Goal: Task Accomplishment & Management: Use online tool/utility

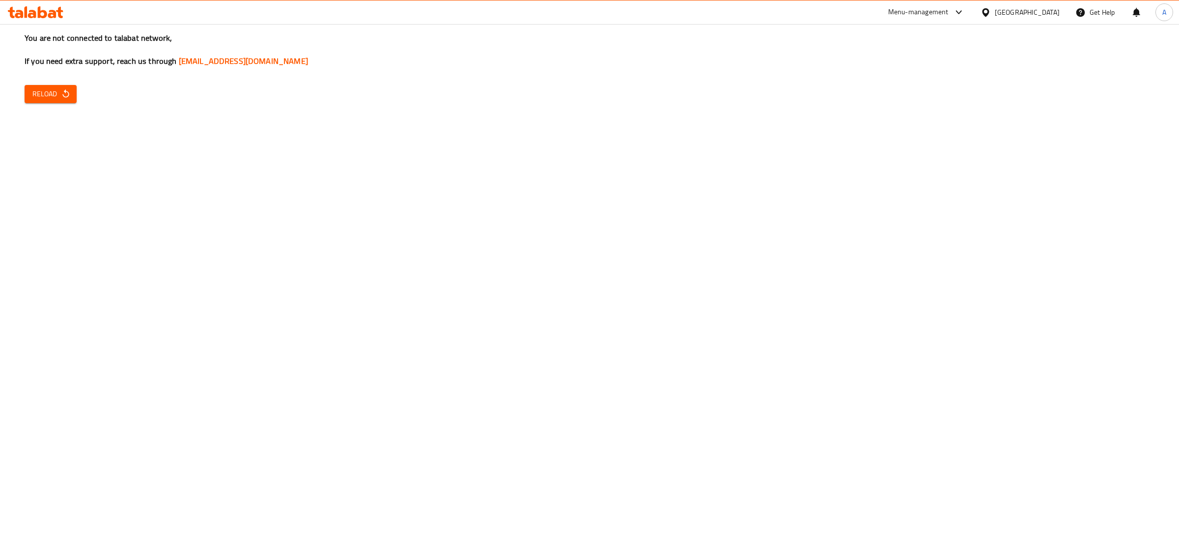
click at [39, 94] on span "Reload" at bounding box center [50, 94] width 36 height 12
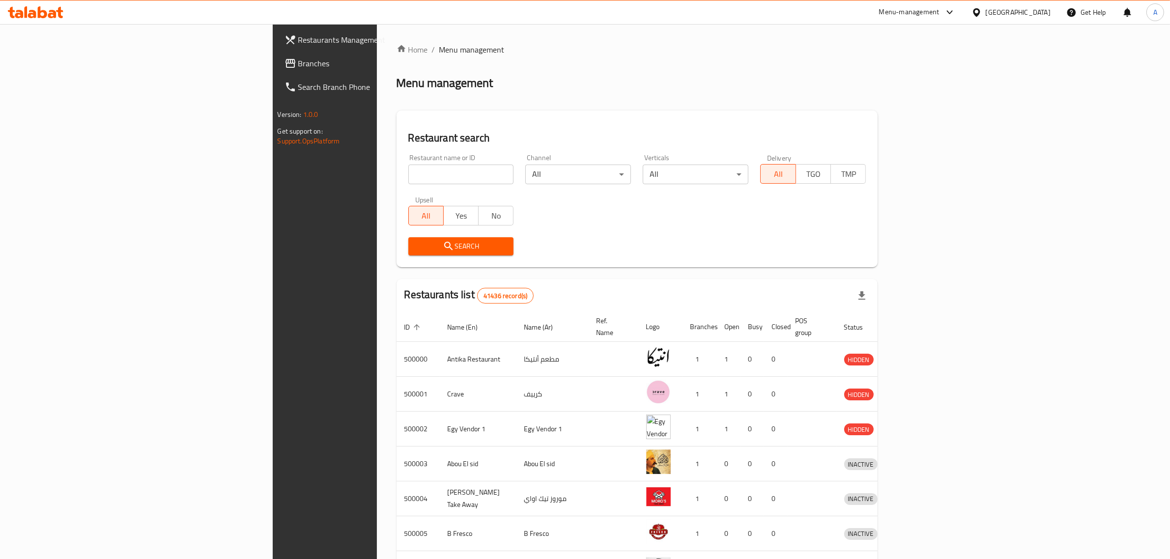
click at [1043, 14] on div "Egypt" at bounding box center [1018, 12] width 65 height 11
click at [954, 129] on div "[GEOGRAPHIC_DATA]" at bounding box center [976, 121] width 147 height 23
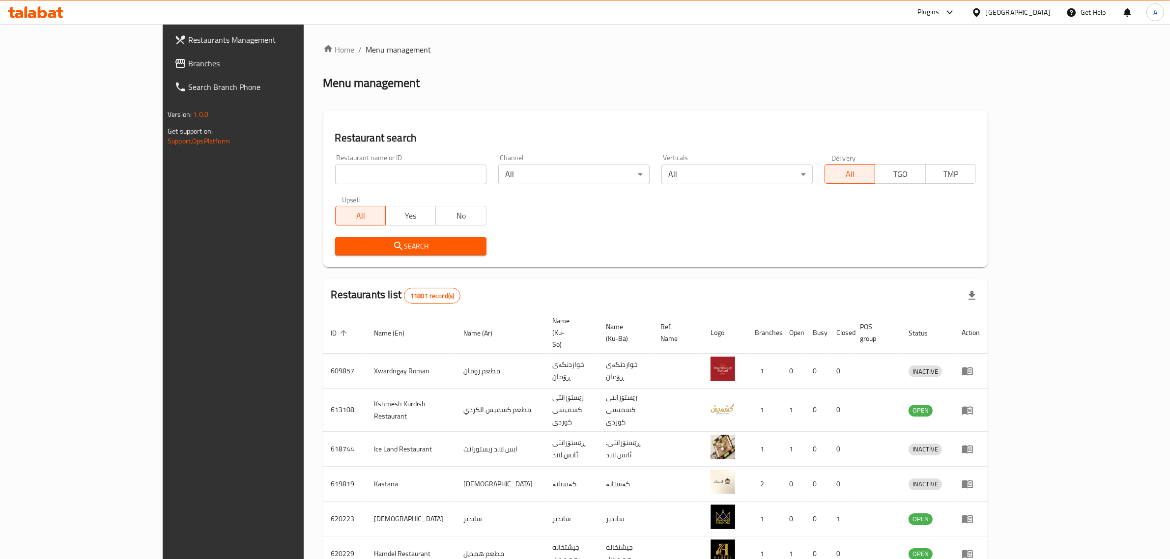
drag, startPoint x: 325, startPoint y: 184, endPoint x: 340, endPoint y: 170, distance: 20.8
click at [340, 171] on div "Restaurant name or ID Restaurant name or ID" at bounding box center [410, 169] width 163 height 42
click at [341, 169] on input "search" at bounding box center [410, 175] width 151 height 20
paste input "Cafe Barbera D"
type input "Cafe Barbera D"
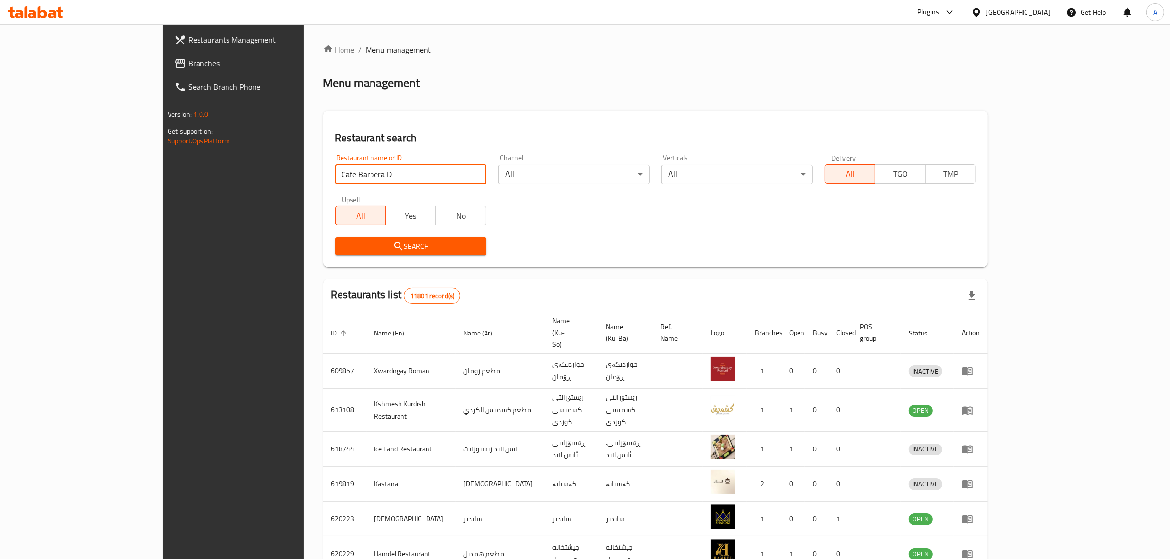
click button "Search" at bounding box center [410, 246] width 151 height 18
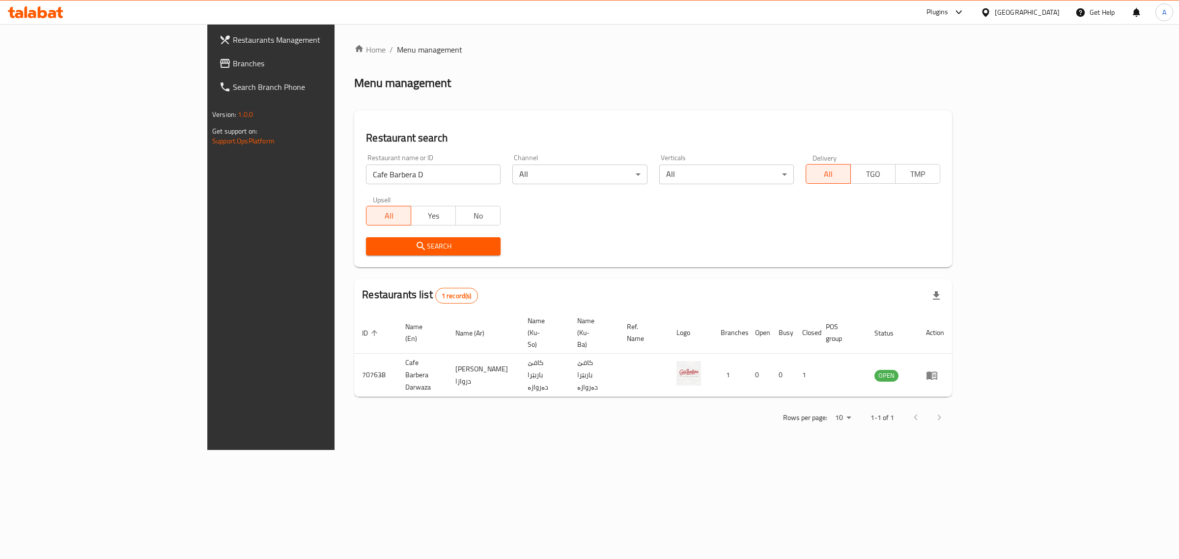
click at [1048, 21] on div "[GEOGRAPHIC_DATA]" at bounding box center [1020, 12] width 95 height 24
click at [1053, 14] on div "[GEOGRAPHIC_DATA]" at bounding box center [1027, 12] width 65 height 11
click at [954, 249] on div "United Arab Emirates" at bounding box center [953, 257] width 81 height 23
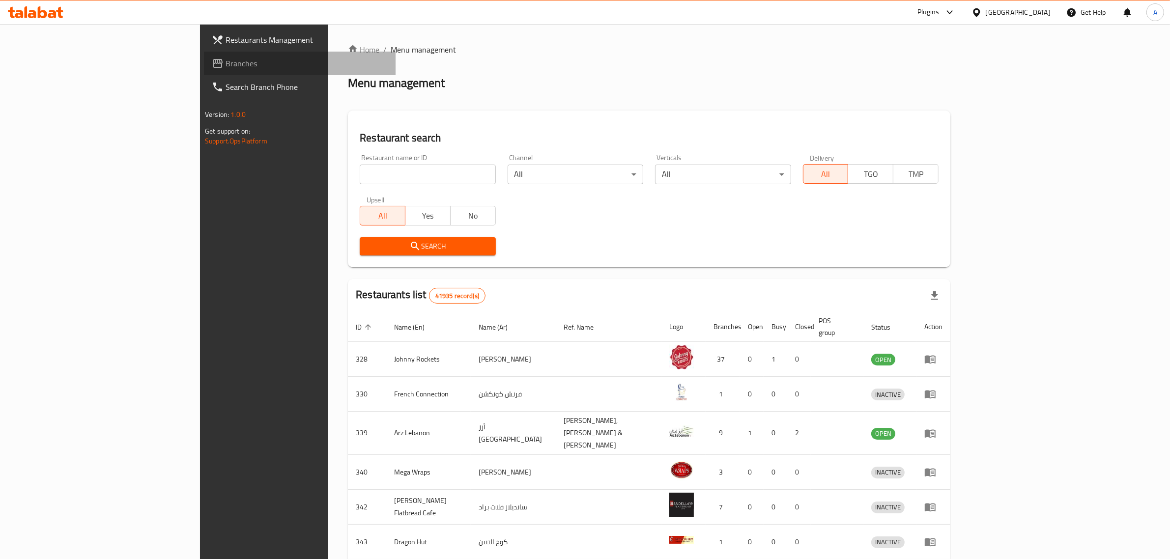
click at [204, 72] on link "Branches" at bounding box center [300, 64] width 192 height 24
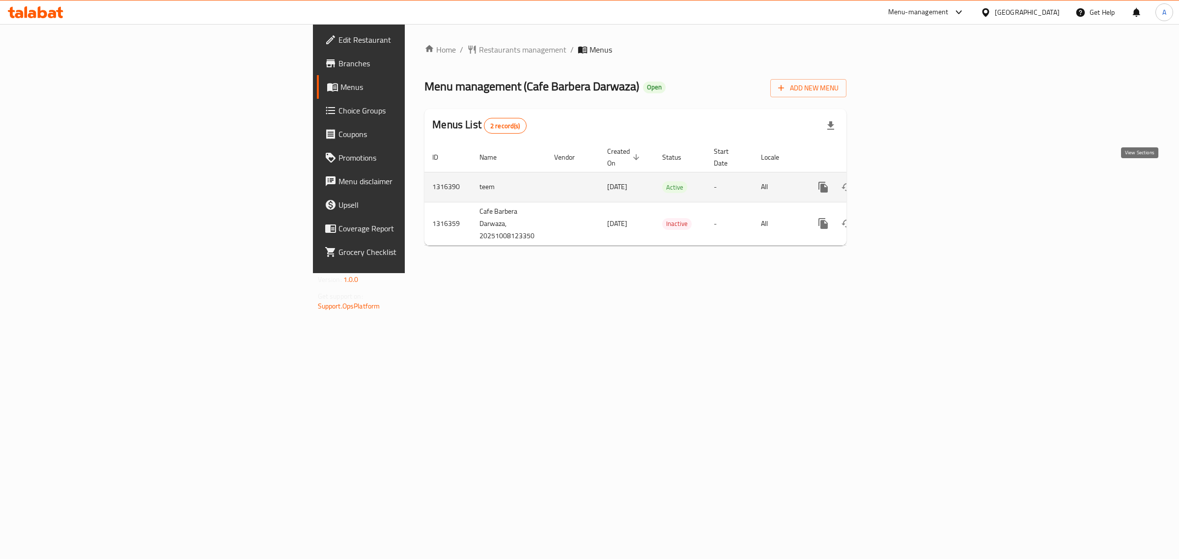
click at [906, 182] on link "enhanced table" at bounding box center [894, 187] width 24 height 24
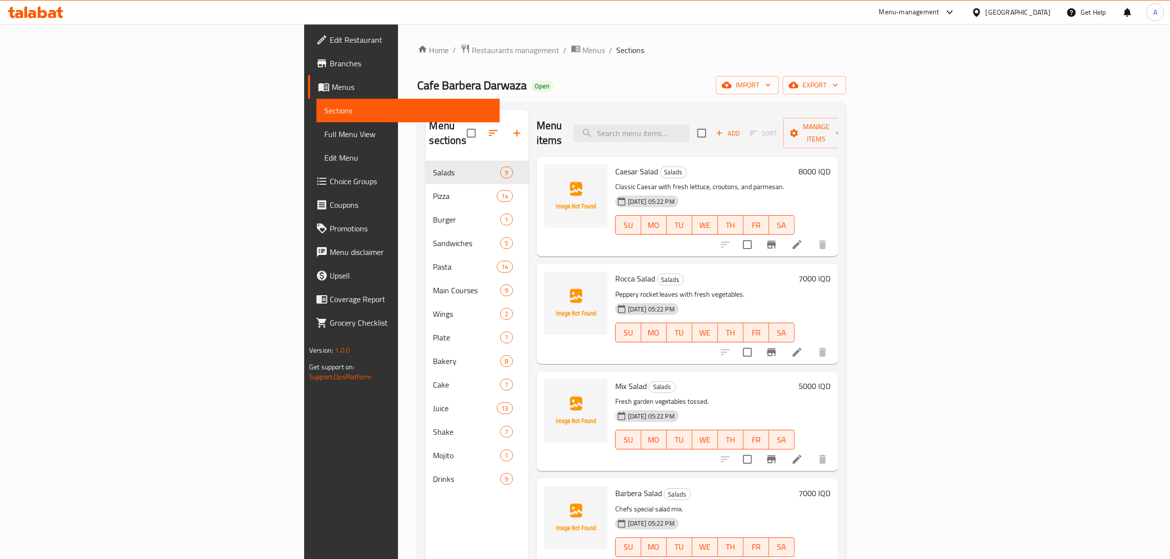
click at [846, 95] on div "Home / Restaurants management / Menus / Sections Cafe Barbera Darwaza Open impo…" at bounding box center [632, 360] width 428 height 633
click at [771, 89] on span "import" at bounding box center [747, 85] width 47 height 12
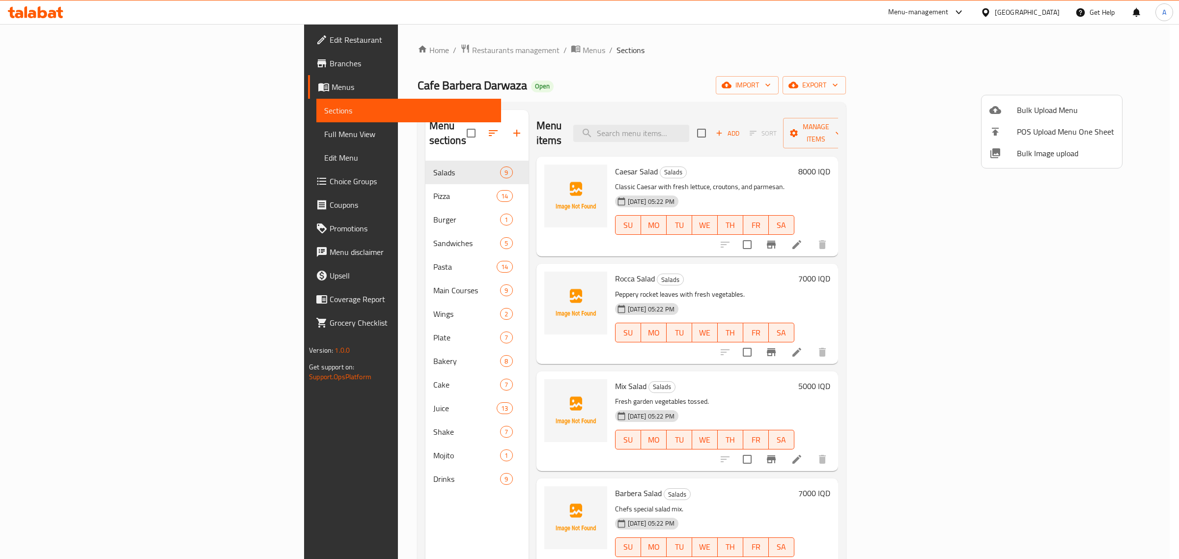
click at [1067, 85] on div at bounding box center [589, 279] width 1179 height 559
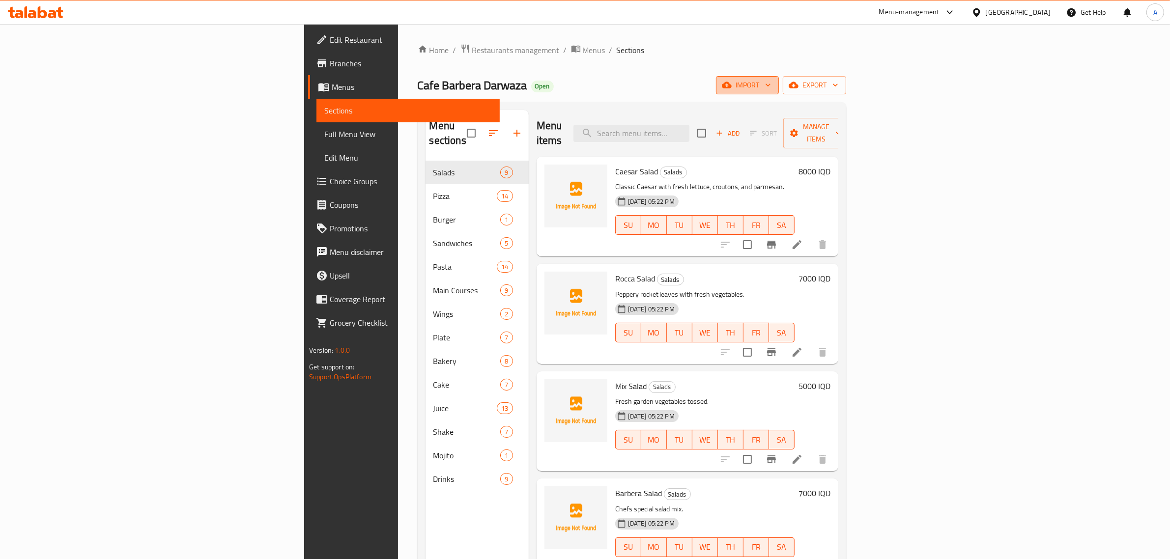
click at [771, 87] on span "import" at bounding box center [747, 85] width 47 height 12
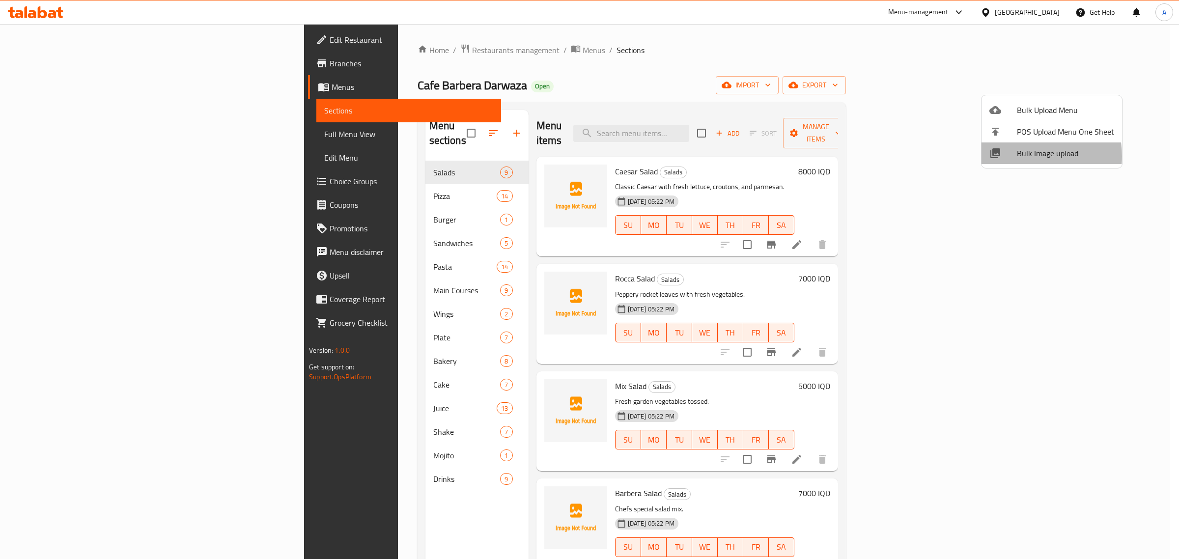
click at [1016, 156] on div at bounding box center [1004, 153] width 28 height 12
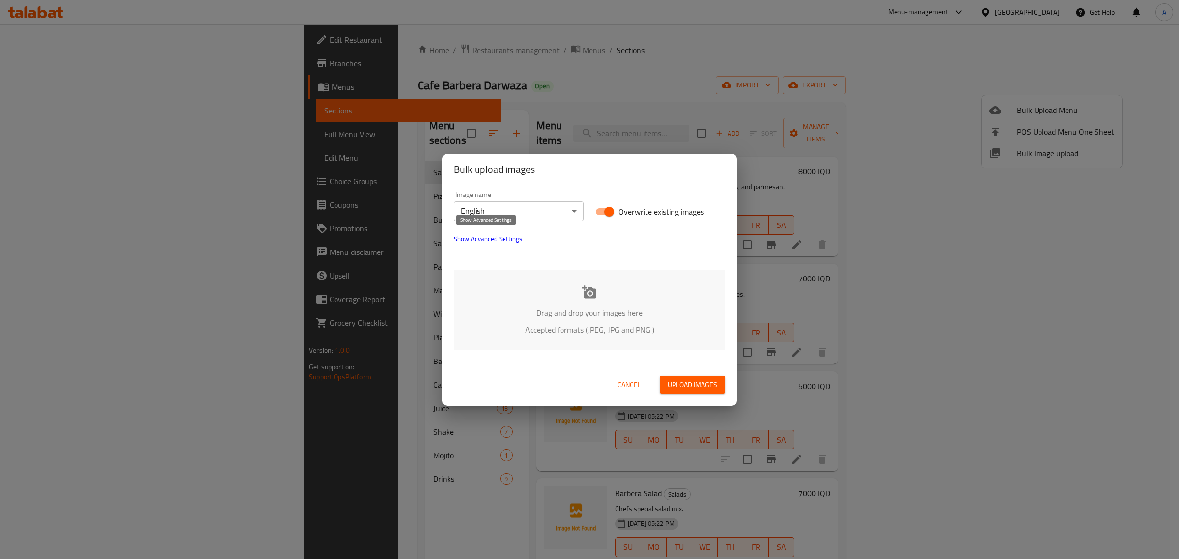
click at [494, 236] on span "Show Advanced Settings" at bounding box center [488, 239] width 68 height 12
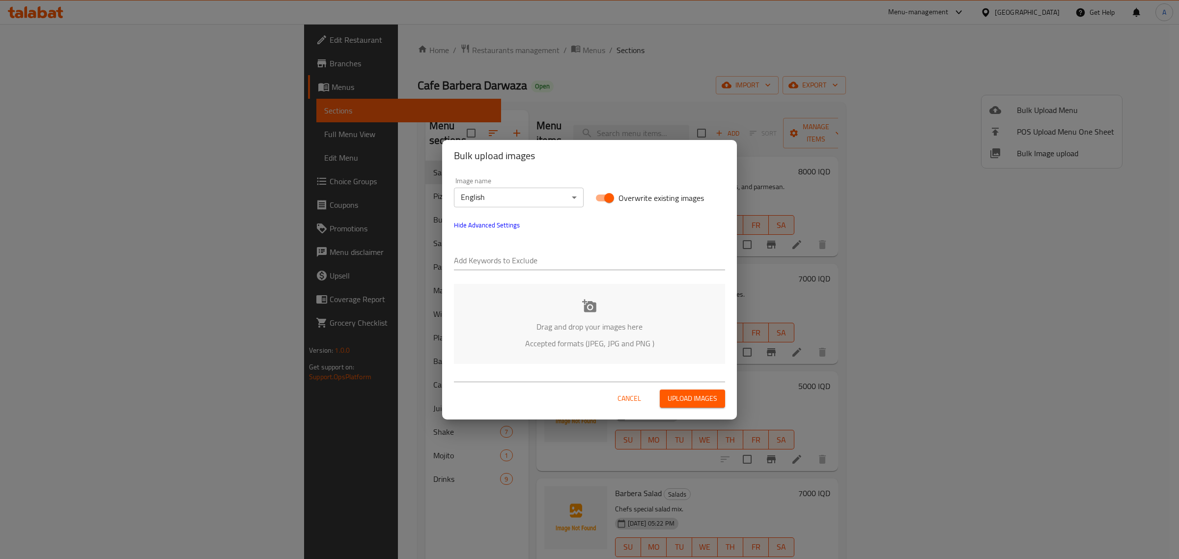
click at [505, 256] on input "text" at bounding box center [589, 262] width 271 height 16
paste input "Cafe Barbera Darwaza"
type input "Cafe Barbera Darwaza"
click at [569, 259] on input "text" at bounding box center [634, 262] width 181 height 16
paste input "[PERSON_NAME]"
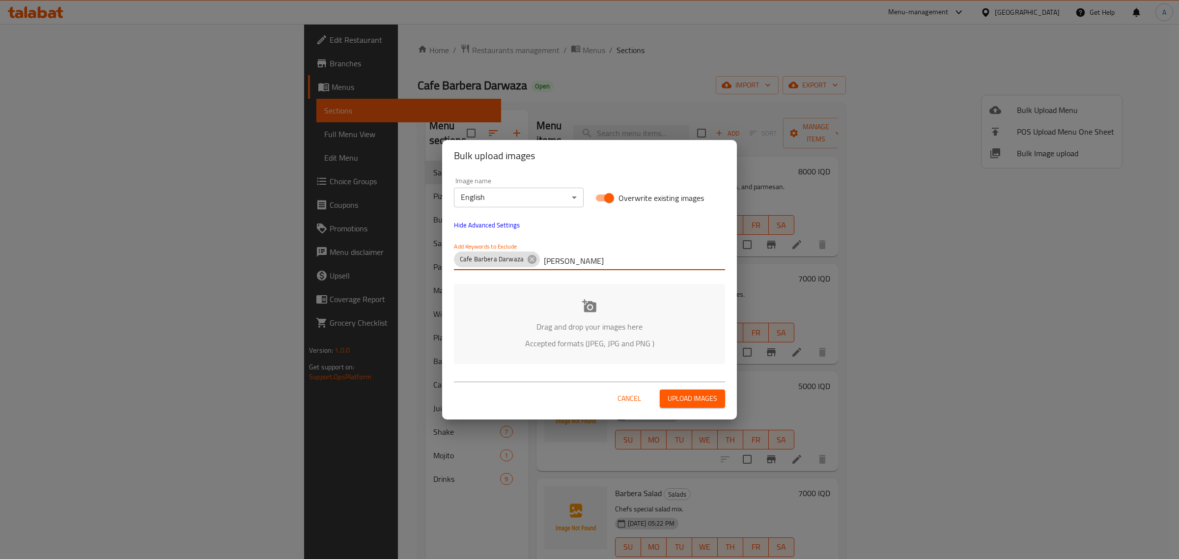
type input "[PERSON_NAME]"
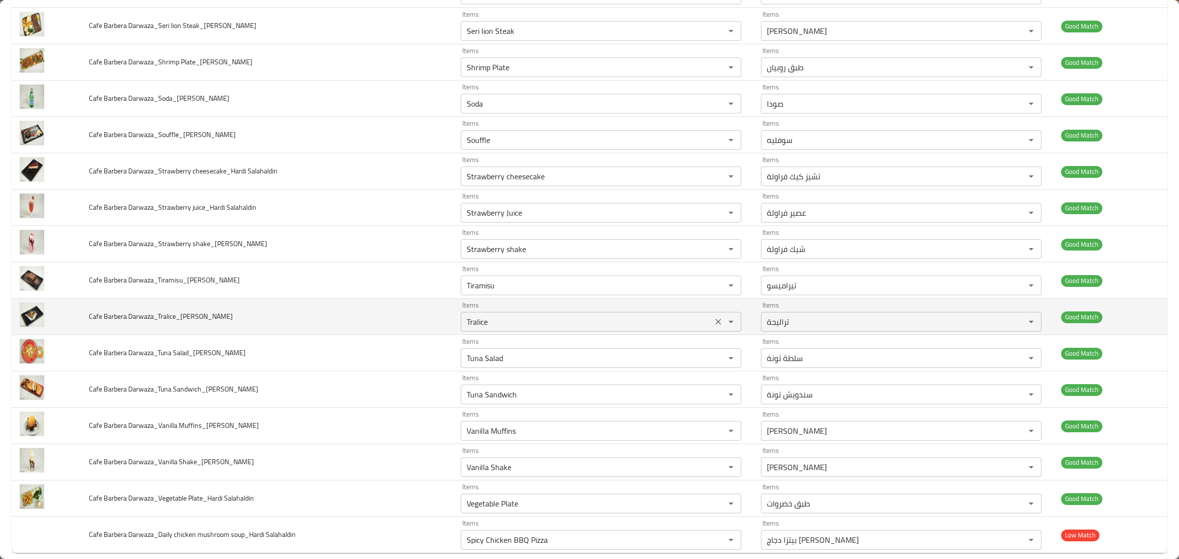
scroll to position [2273, 0]
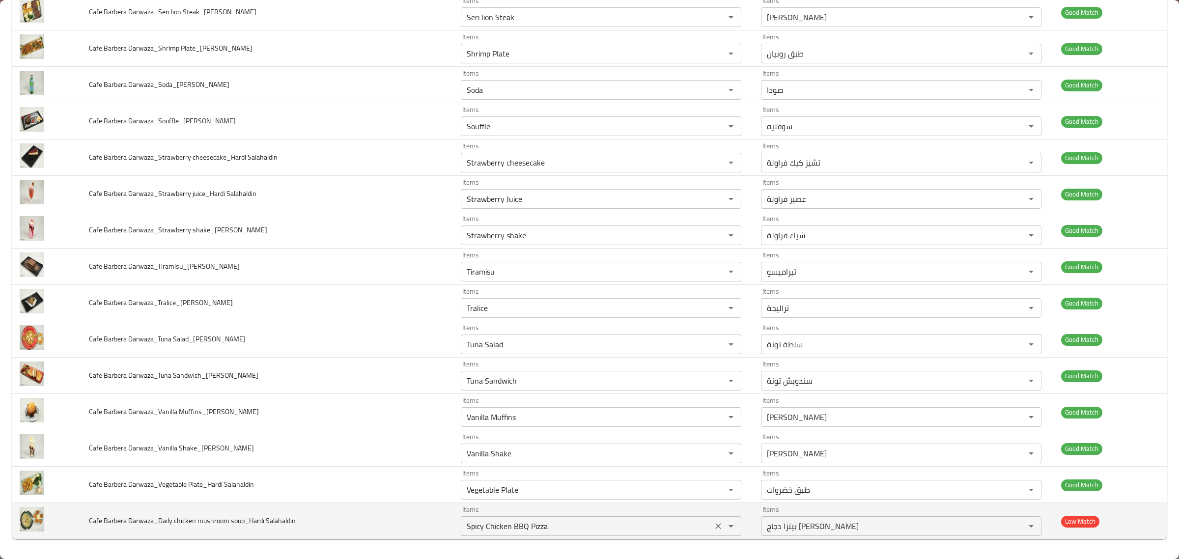
click at [600, 530] on Salahaldin "Spicy Chicken BBQ Pizza" at bounding box center [587, 526] width 246 height 14
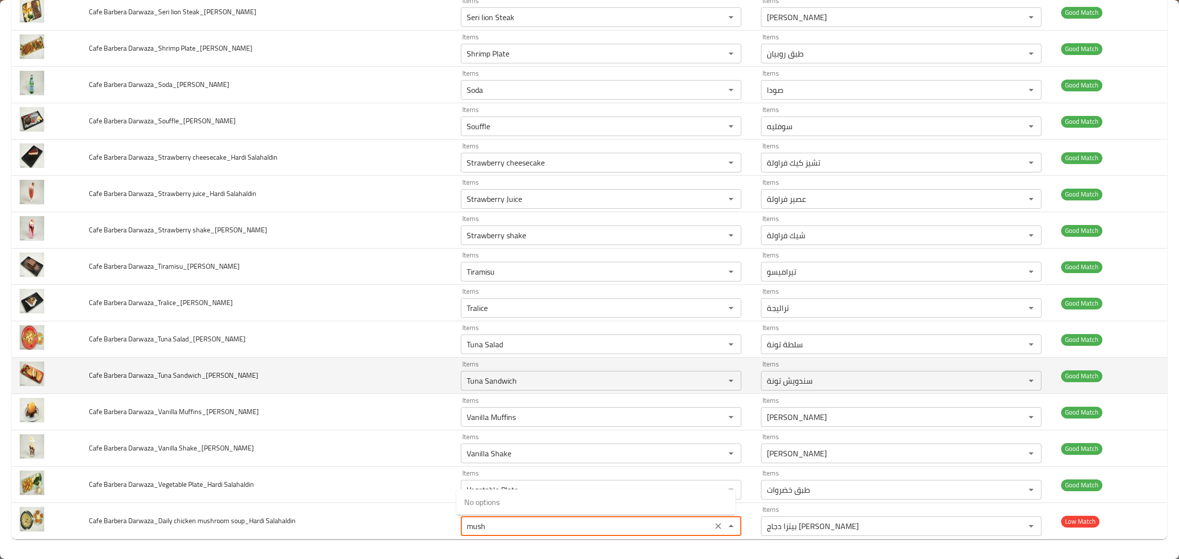
click at [332, 361] on td "Cafe Barbera Darwaza_Tuna Sandwich_[PERSON_NAME]" at bounding box center [267, 376] width 372 height 36
type Salahaldin "Spicy Chicken BBQ Pizza"
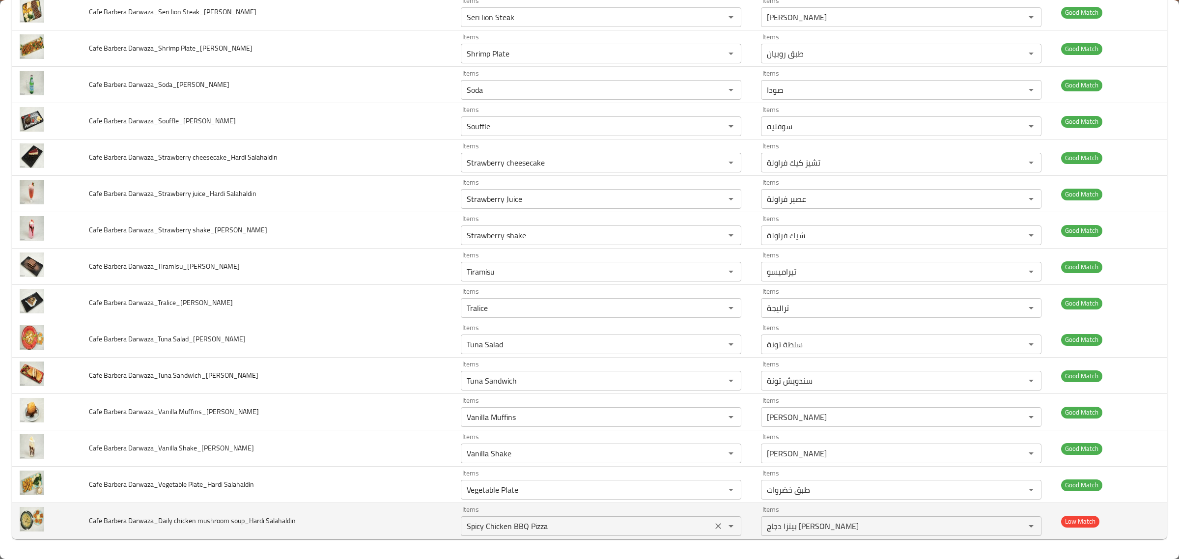
click at [713, 521] on icon "Clear" at bounding box center [718, 526] width 10 height 10
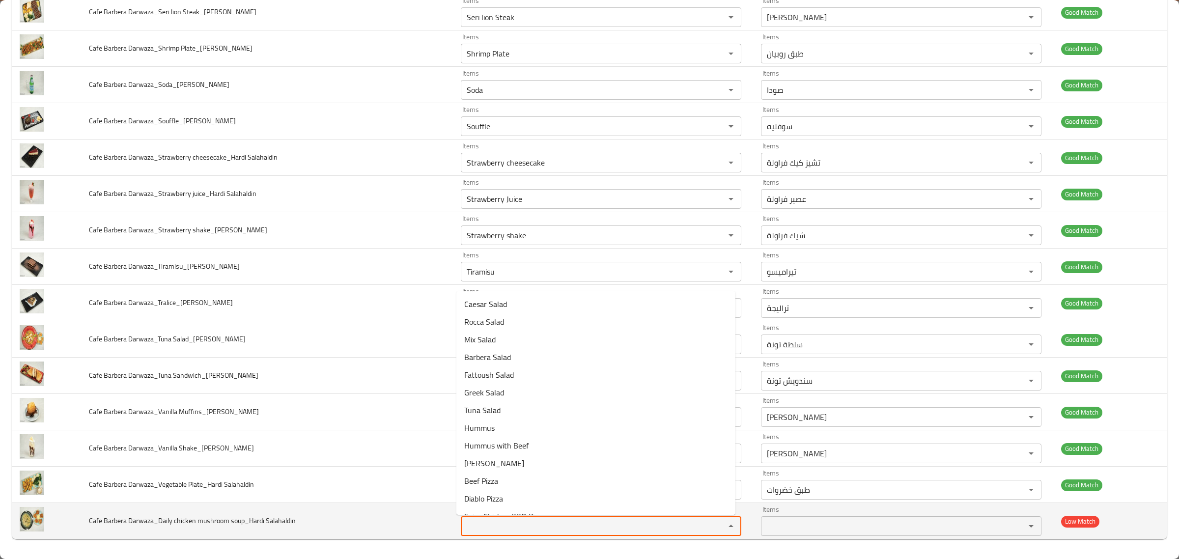
click at [672, 521] on Salahaldin "Items" at bounding box center [587, 526] width 246 height 14
type Salahaldin "s"
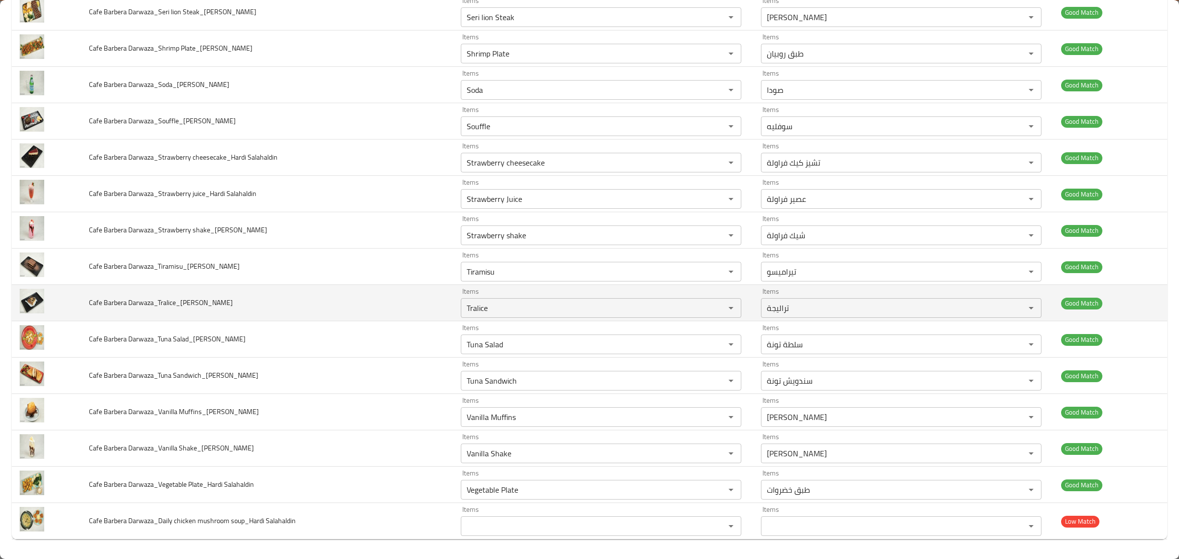
click at [418, 309] on td "Cafe Barbera Darwaza_Tralice_[PERSON_NAME]" at bounding box center [267, 303] width 372 height 36
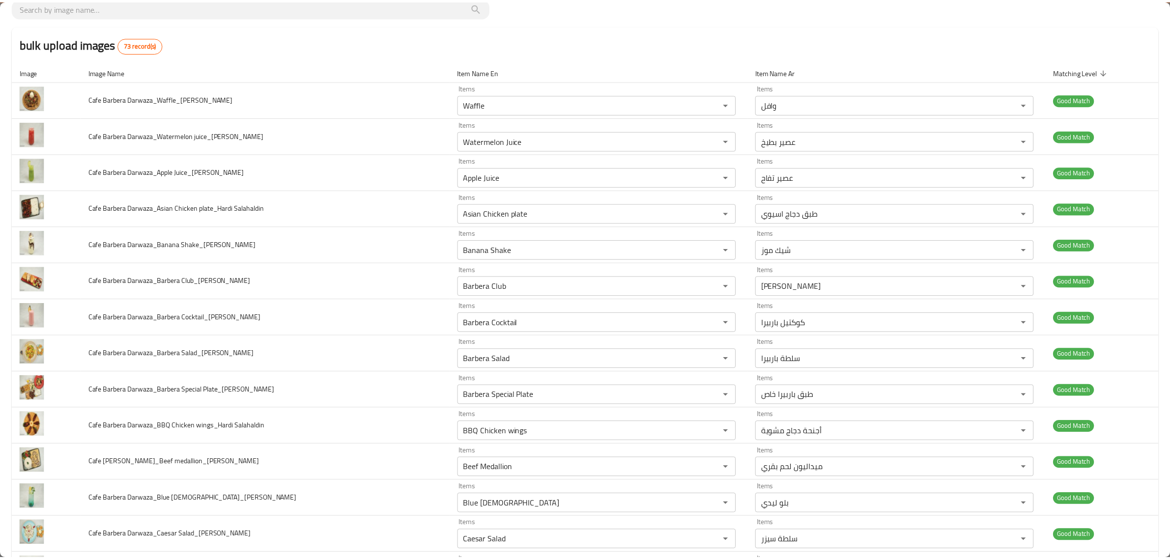
scroll to position [0, 0]
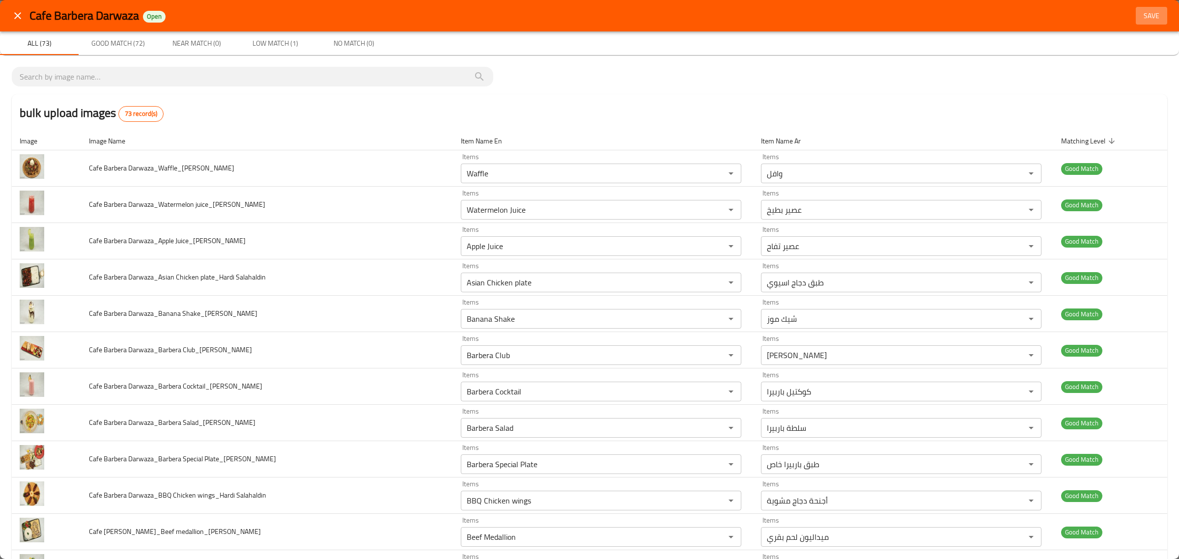
click at [1140, 11] on span "Save" at bounding box center [1152, 16] width 24 height 12
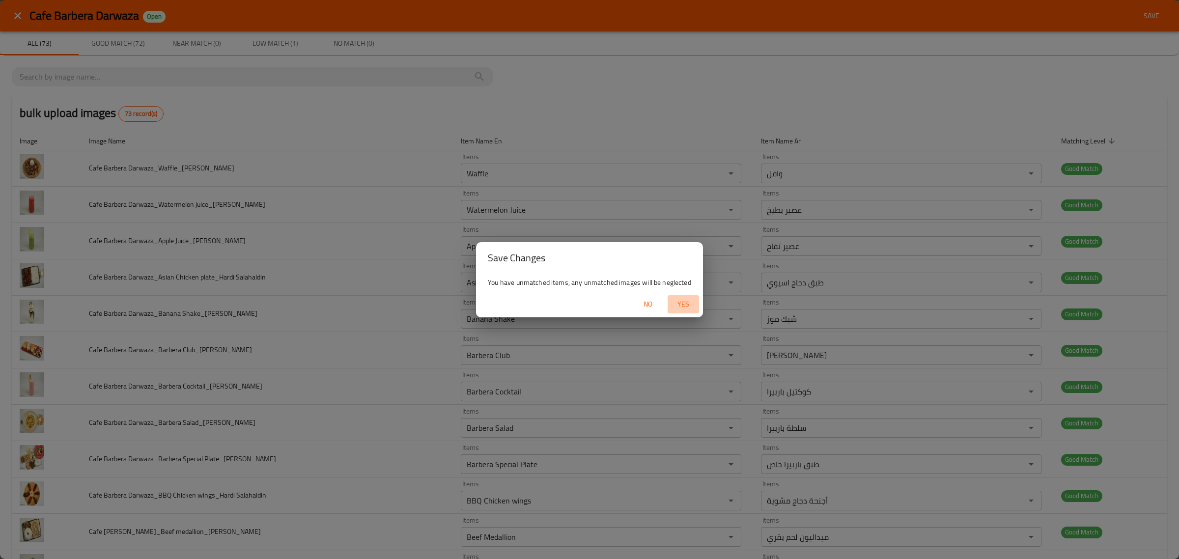
click at [687, 305] on span "Yes" at bounding box center [684, 304] width 24 height 12
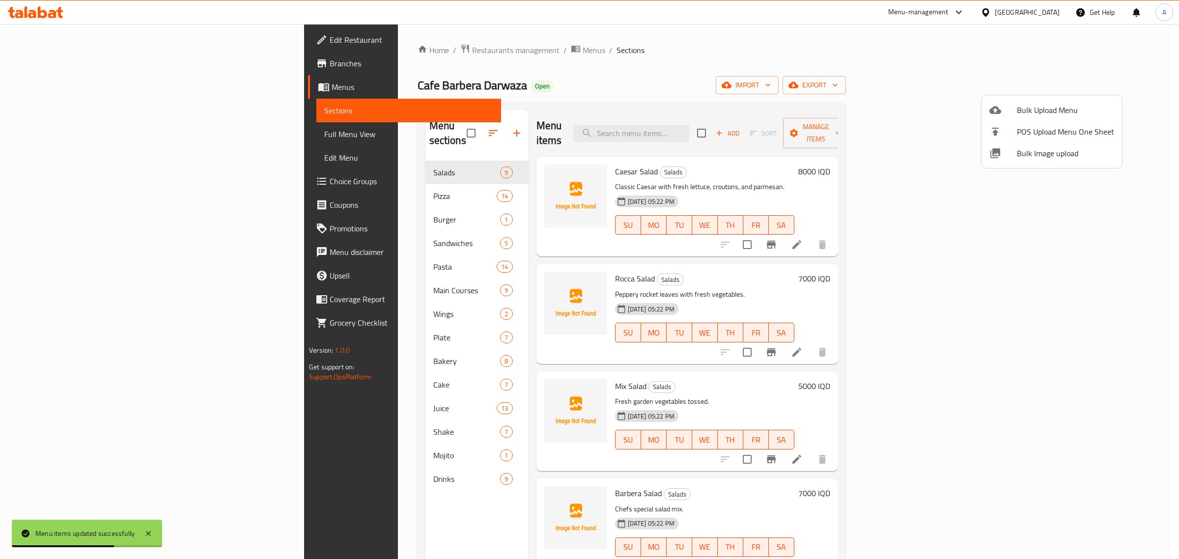
click at [271, 205] on div at bounding box center [589, 279] width 1179 height 559
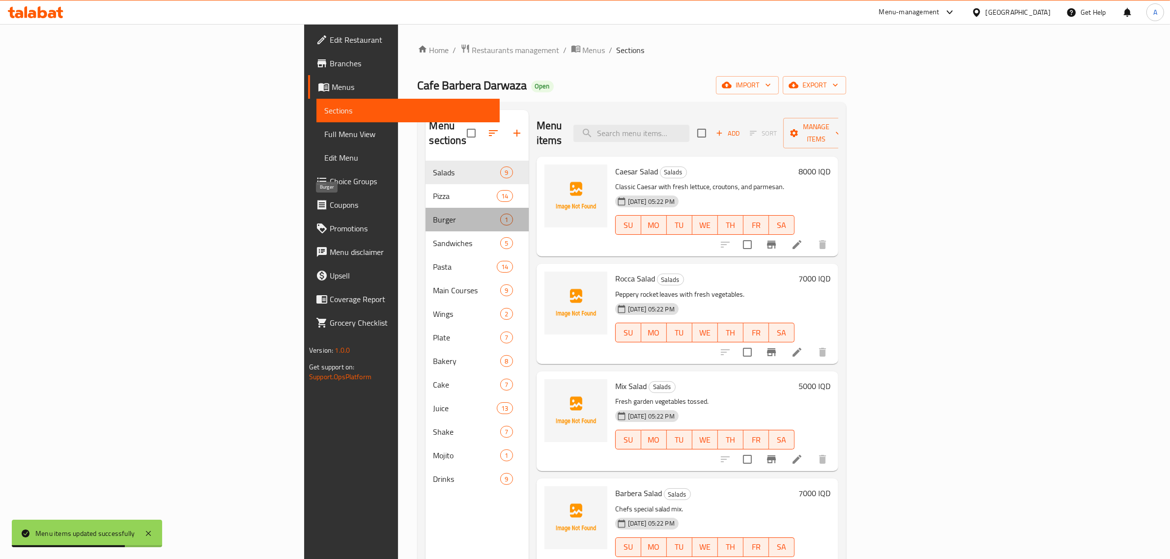
click at [433, 214] on span "Burger" at bounding box center [466, 220] width 67 height 12
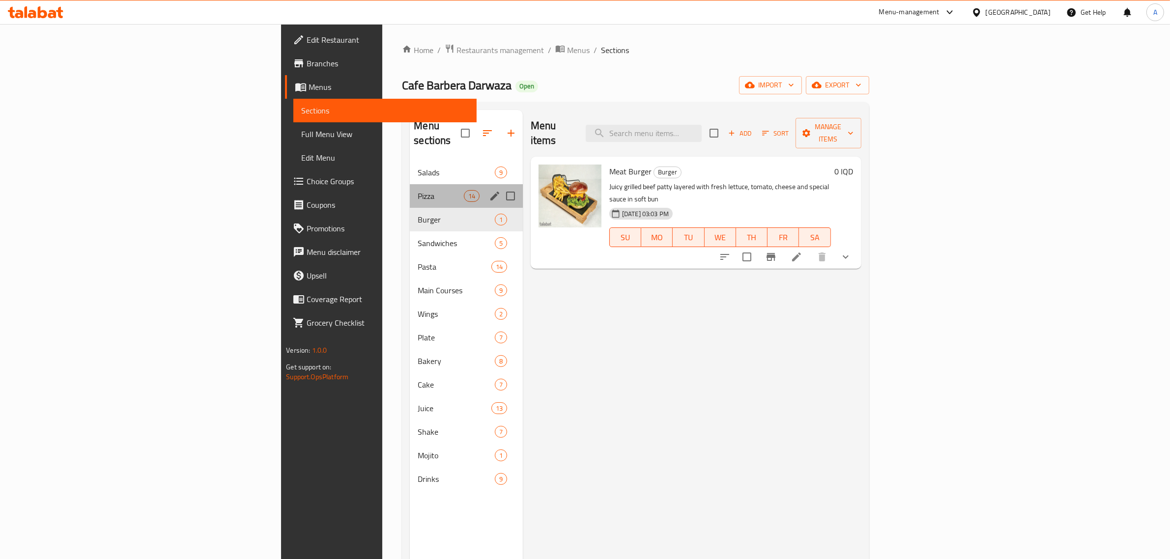
click at [410, 190] on div "Pizza 14" at bounding box center [466, 196] width 113 height 24
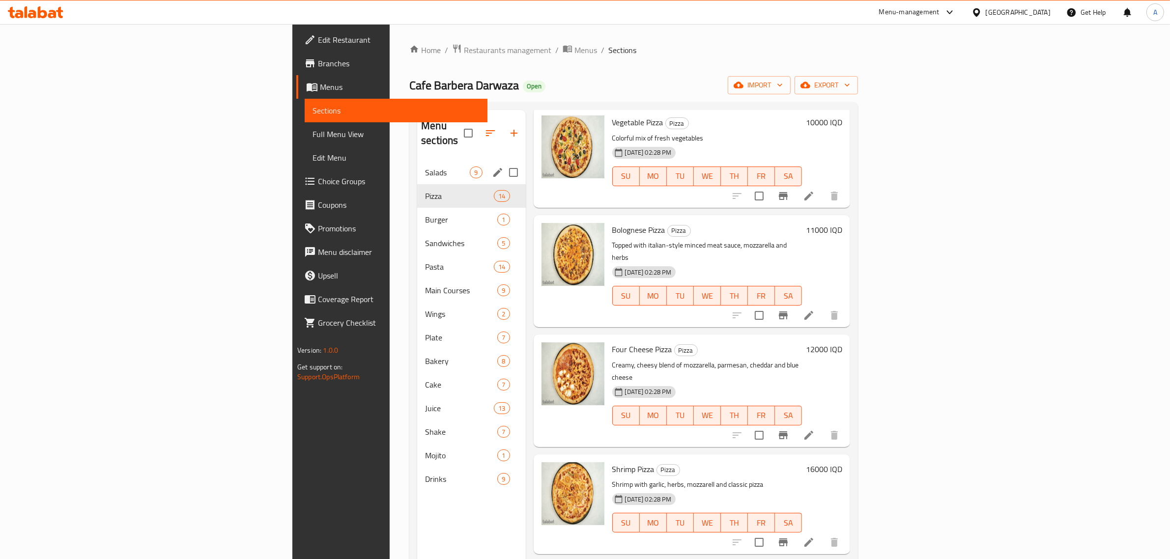
click at [417, 161] on div "Salads 9" at bounding box center [471, 173] width 108 height 24
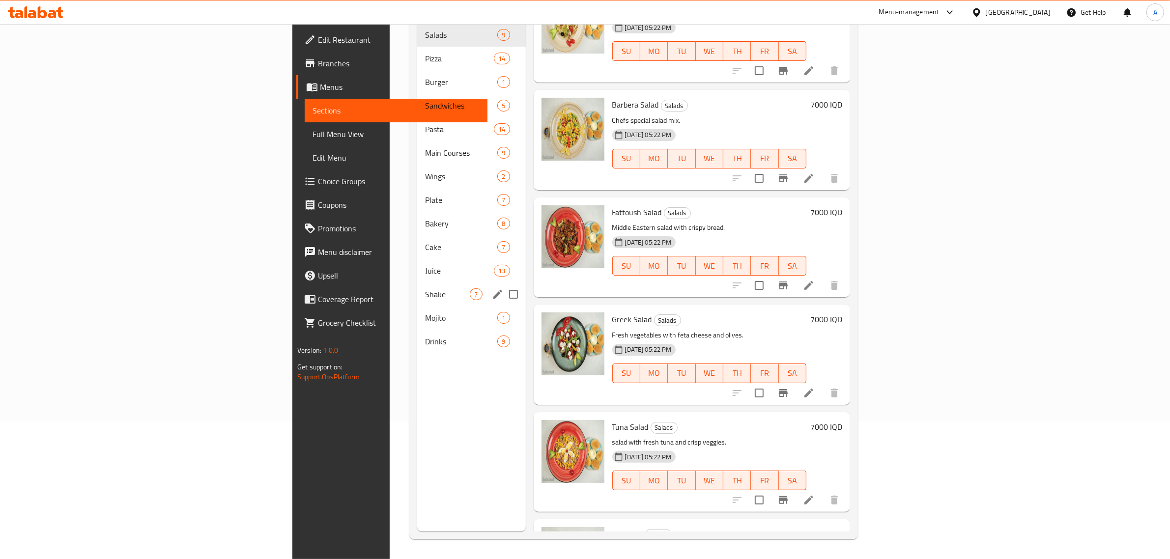
scroll to position [62, 0]
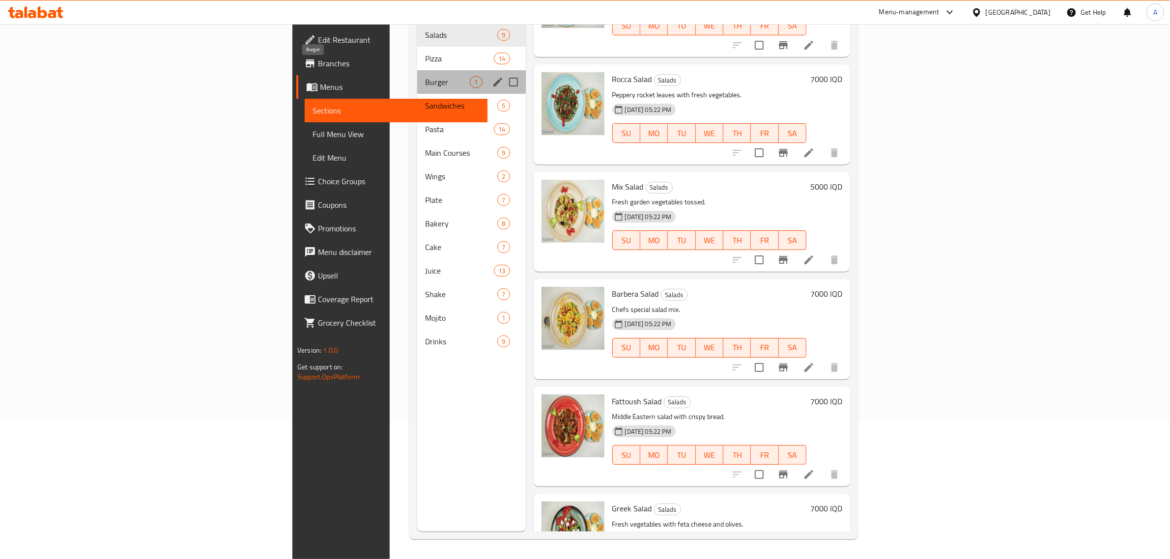
click at [425, 76] on span "Burger" at bounding box center [447, 82] width 45 height 12
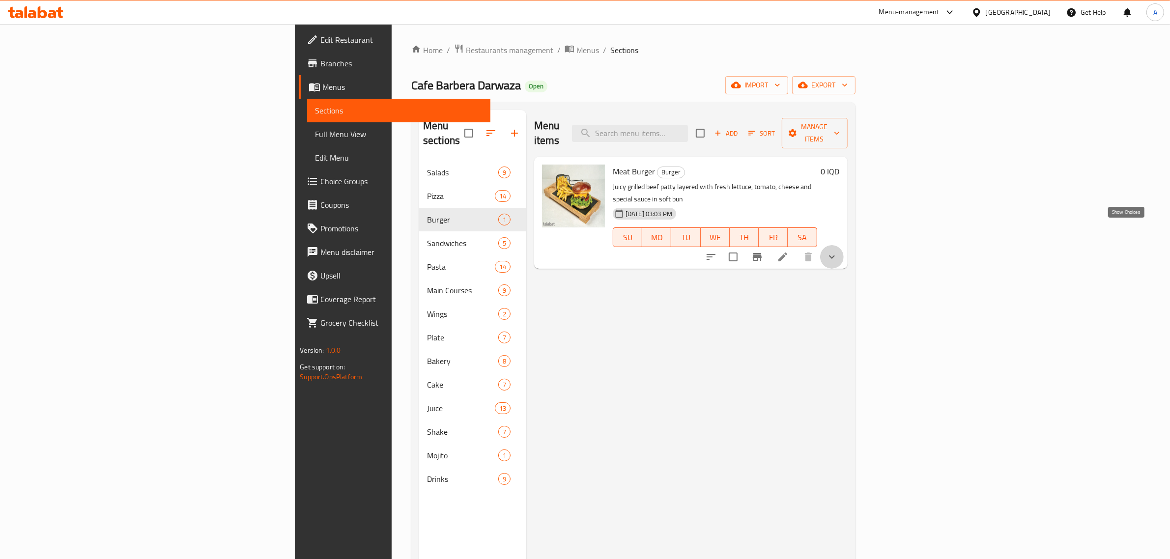
click at [838, 251] on icon "show more" at bounding box center [832, 257] width 12 height 12
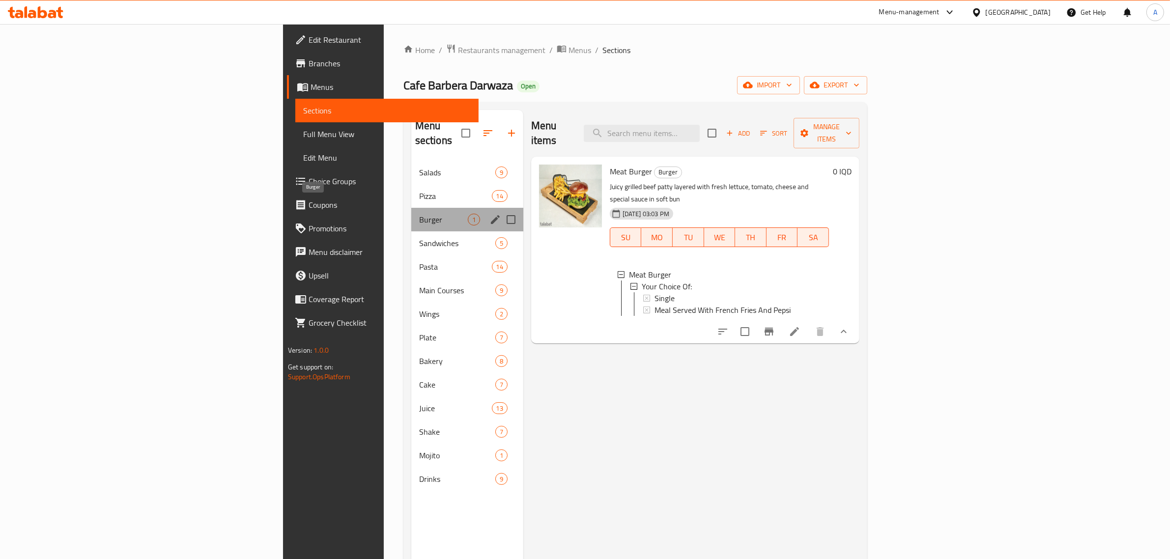
click at [419, 214] on span "Burger" at bounding box center [443, 220] width 49 height 12
click at [419, 237] on span "Sandwiches" at bounding box center [443, 243] width 49 height 12
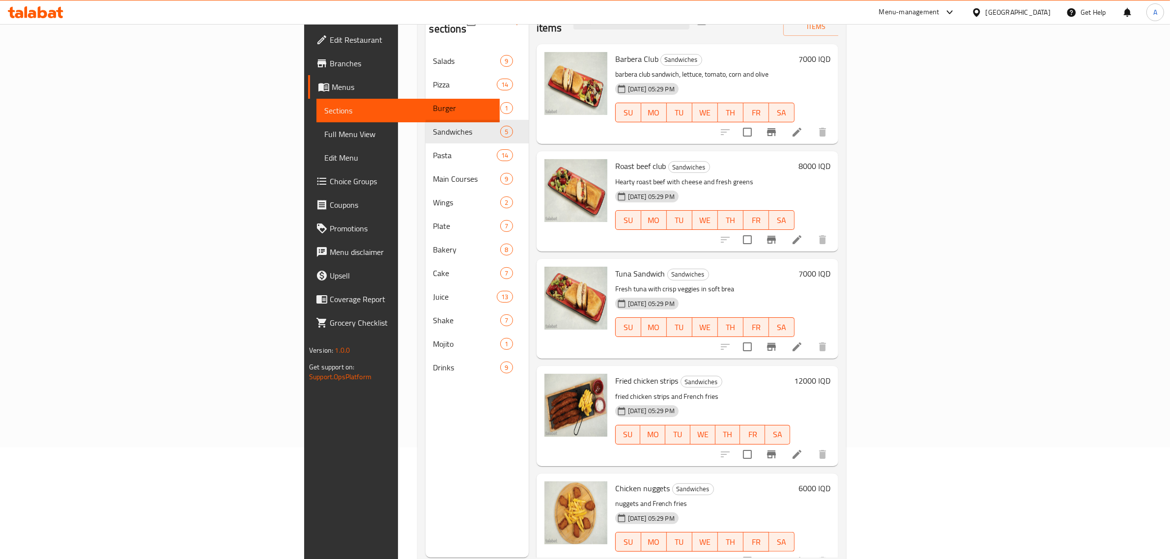
scroll to position [138, 0]
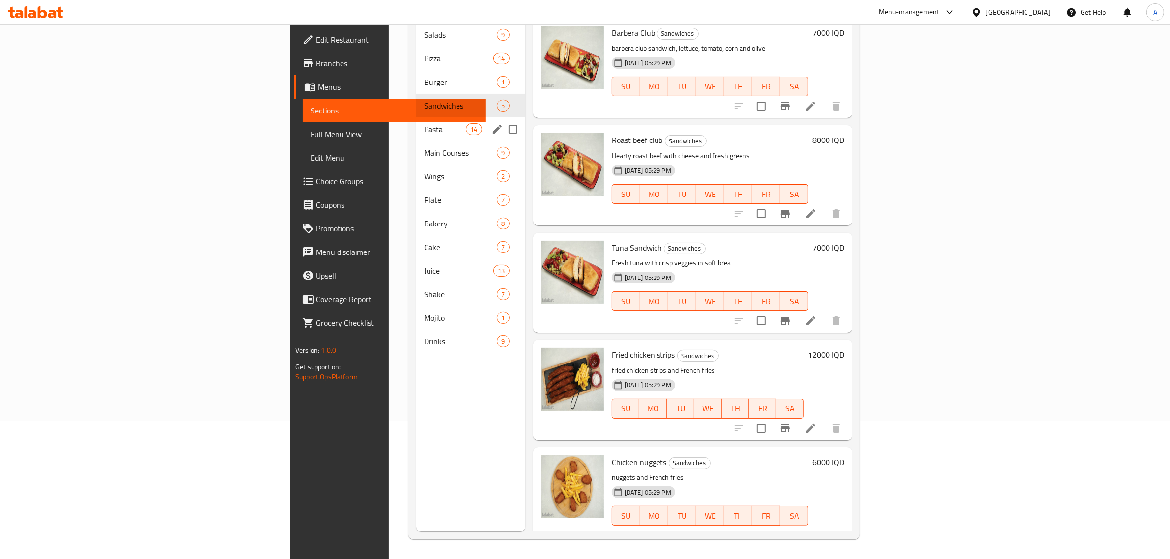
click at [424, 123] on span "Pasta" at bounding box center [445, 129] width 42 height 12
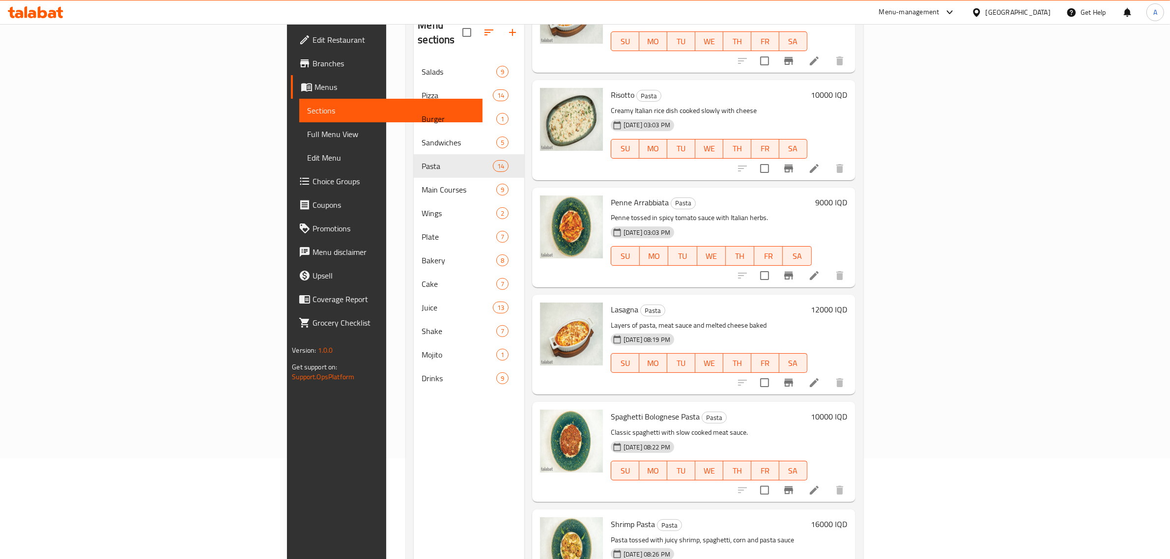
scroll to position [138, 0]
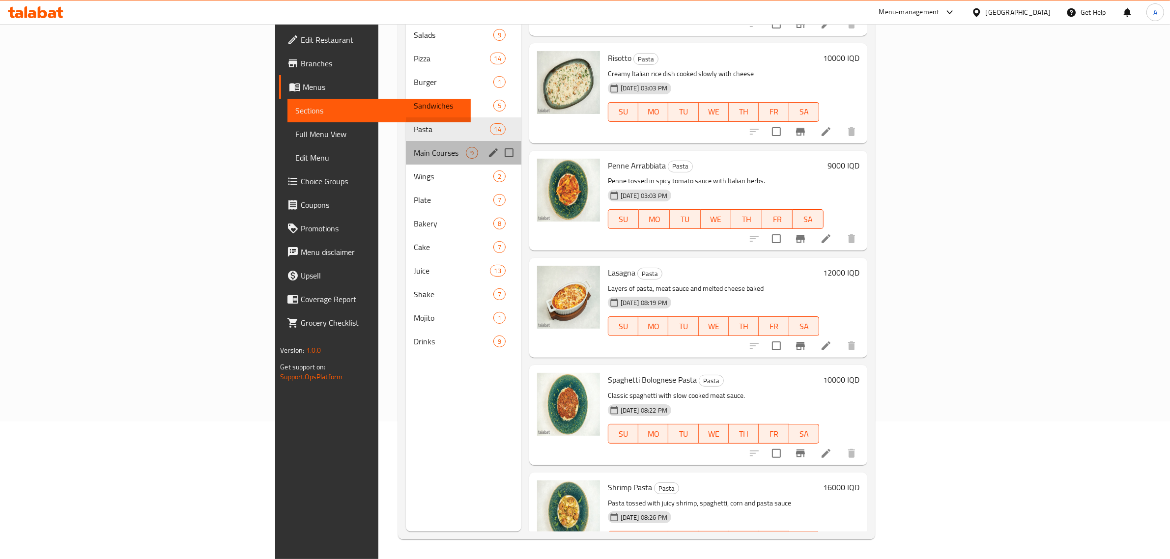
click at [406, 144] on div "Main Courses 9" at bounding box center [463, 153] width 115 height 24
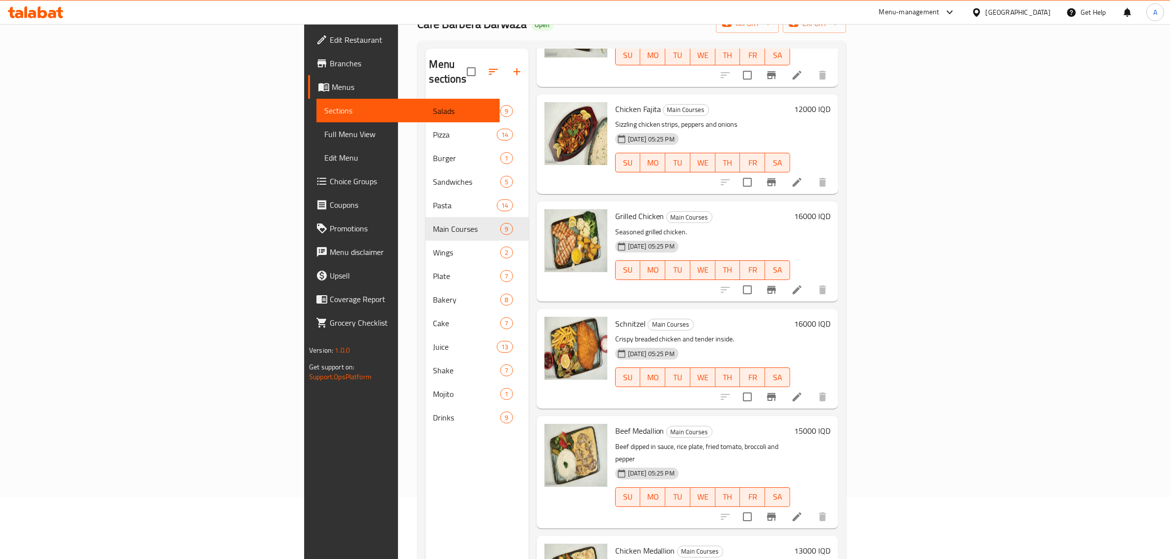
scroll to position [138, 0]
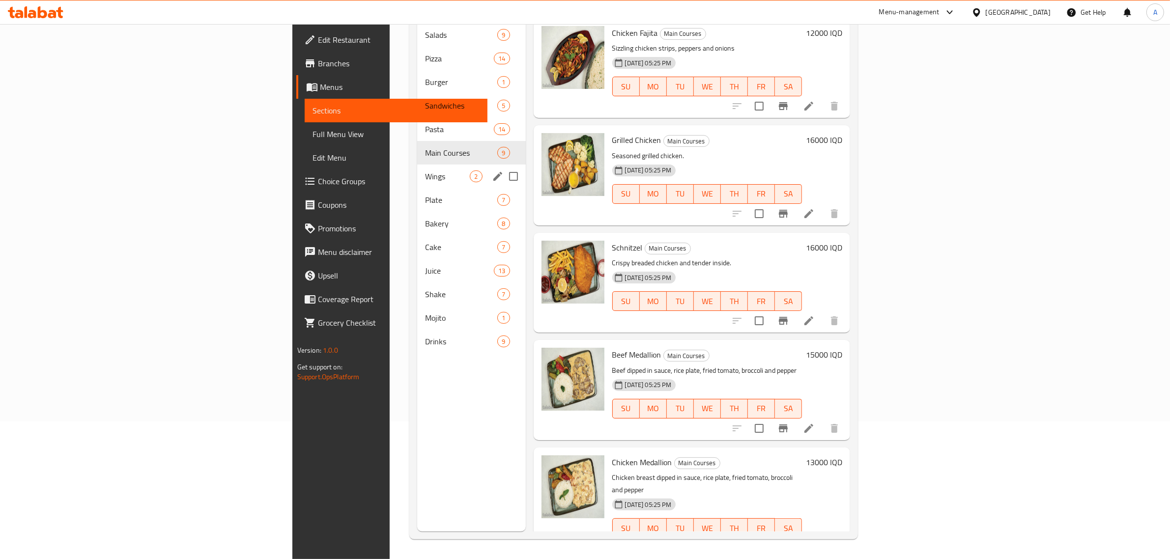
click at [425, 171] on span "Wings" at bounding box center [447, 177] width 45 height 12
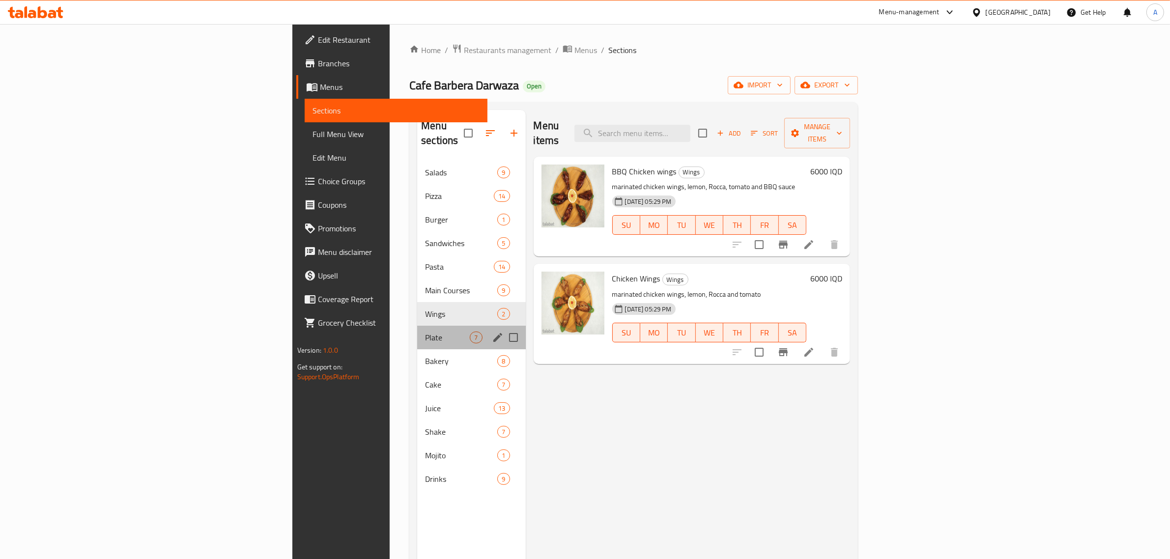
click at [417, 332] on div "Plate 7" at bounding box center [471, 338] width 108 height 24
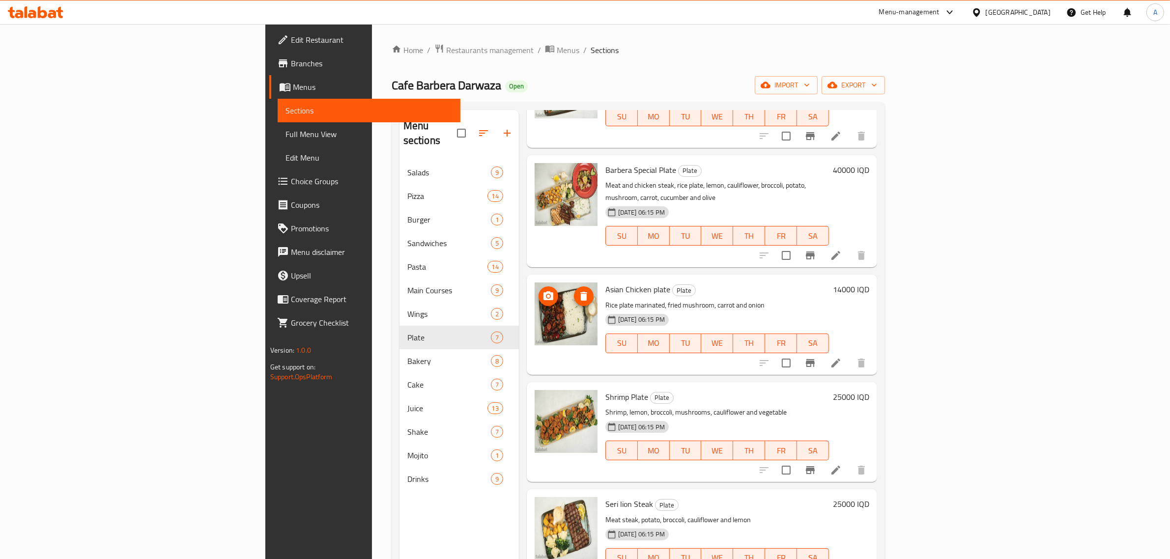
scroll to position [138, 0]
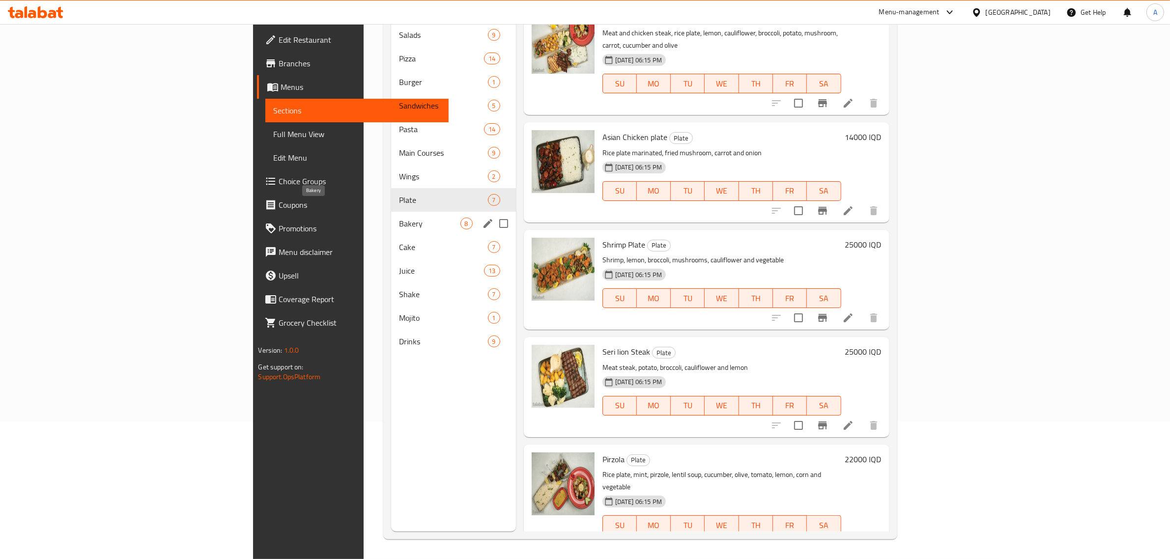
click at [399, 218] on span "Bakery" at bounding box center [429, 224] width 61 height 12
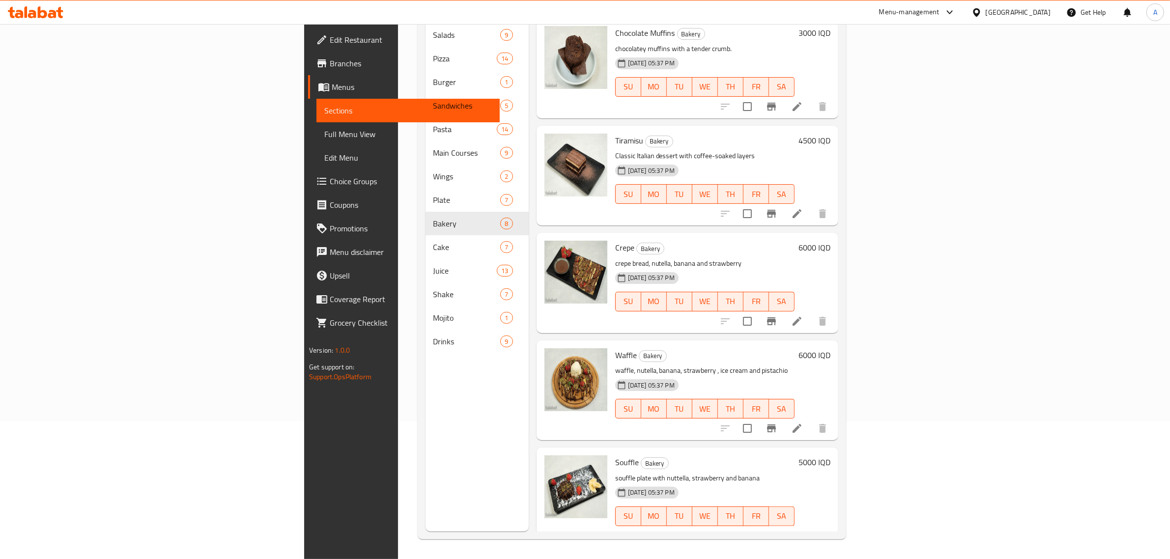
scroll to position [138, 0]
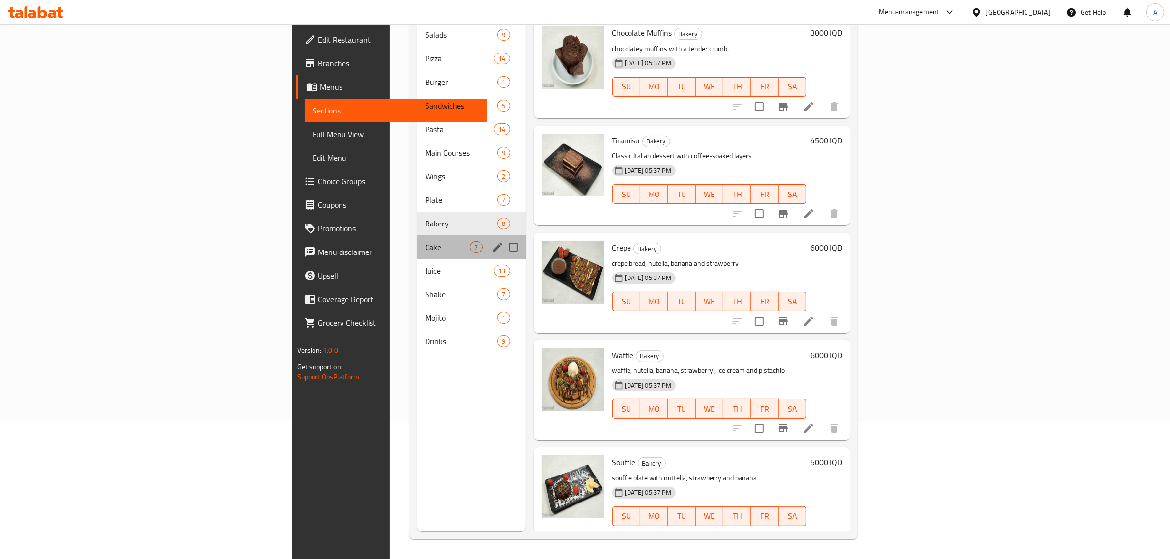
click at [417, 235] on div "Cake 7" at bounding box center [471, 247] width 108 height 24
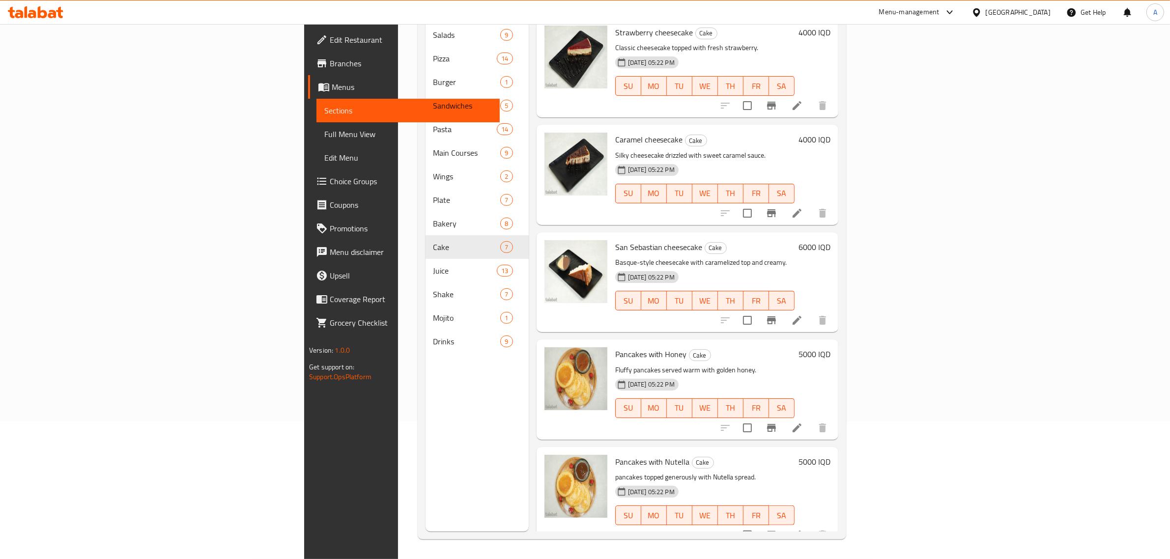
scroll to position [138, 0]
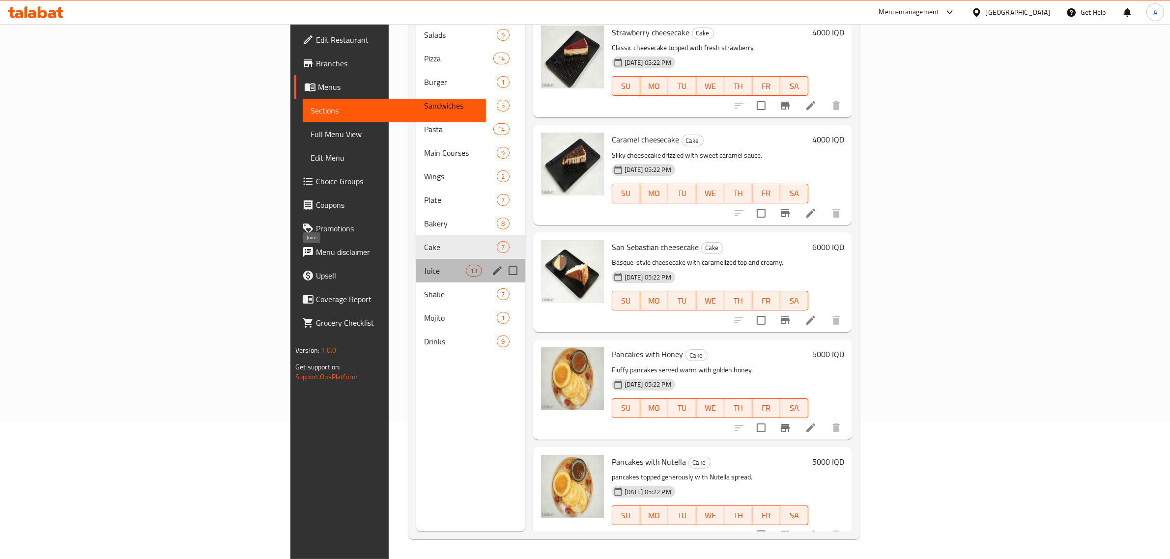
click at [424, 265] on span "Juice" at bounding box center [445, 271] width 42 height 12
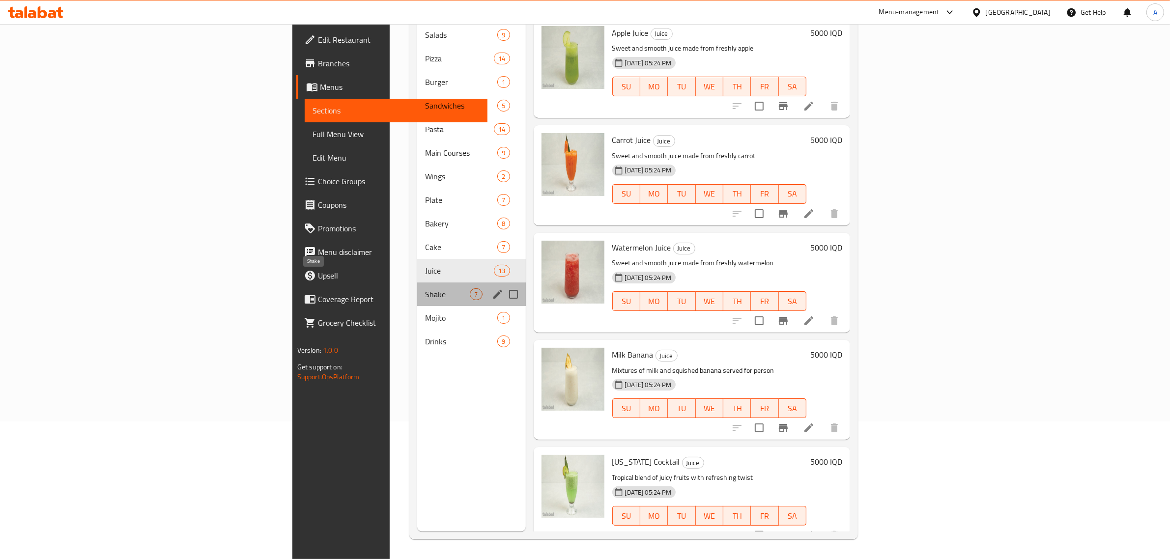
click at [425, 288] on span "Shake" at bounding box center [447, 294] width 45 height 12
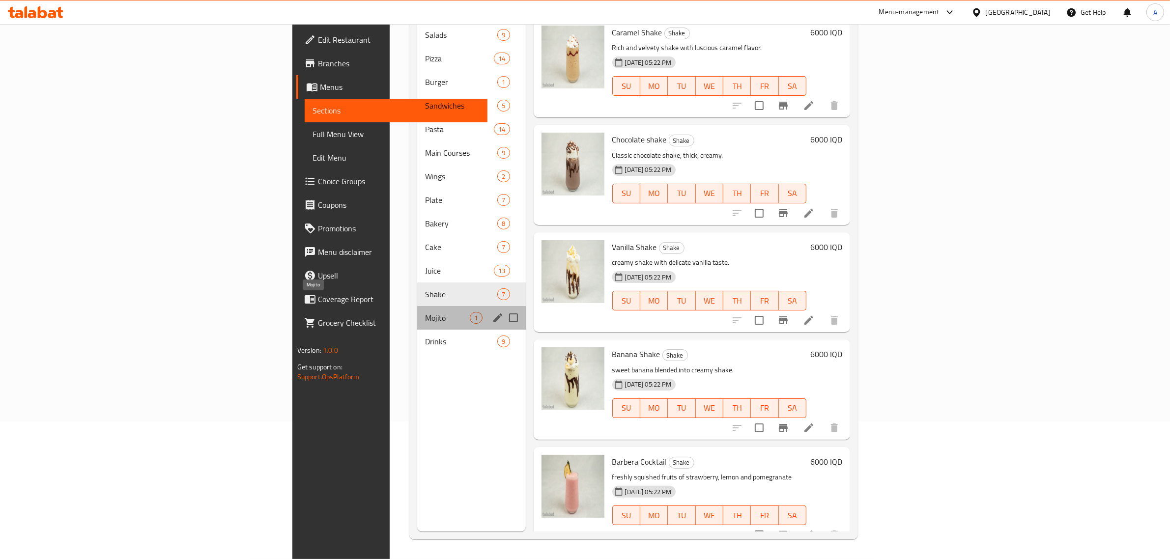
click at [425, 312] on span "Mojito" at bounding box center [447, 318] width 45 height 12
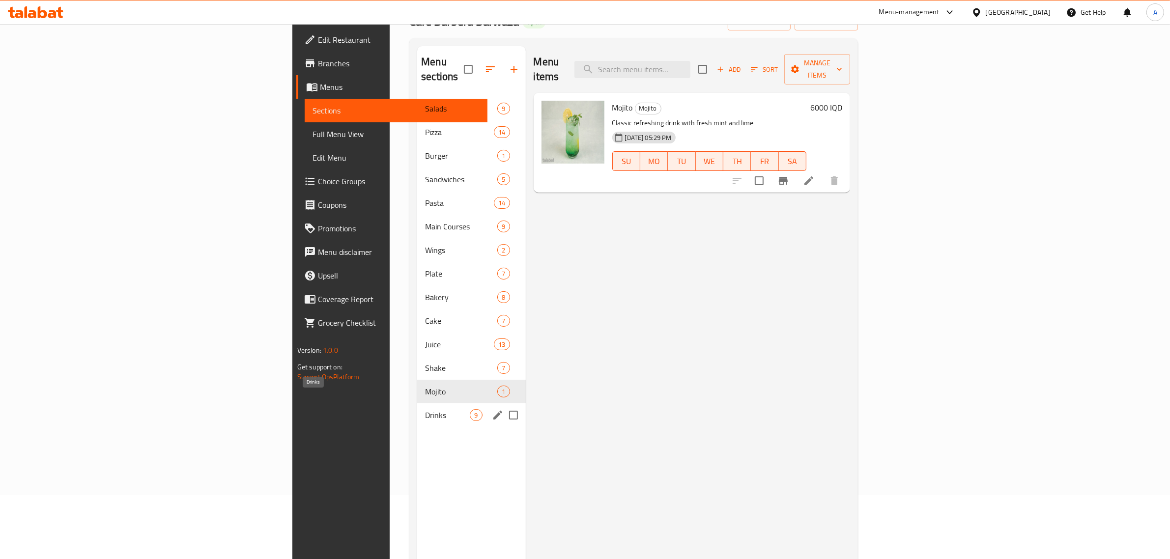
click at [425, 409] on span "Drinks" at bounding box center [447, 415] width 45 height 12
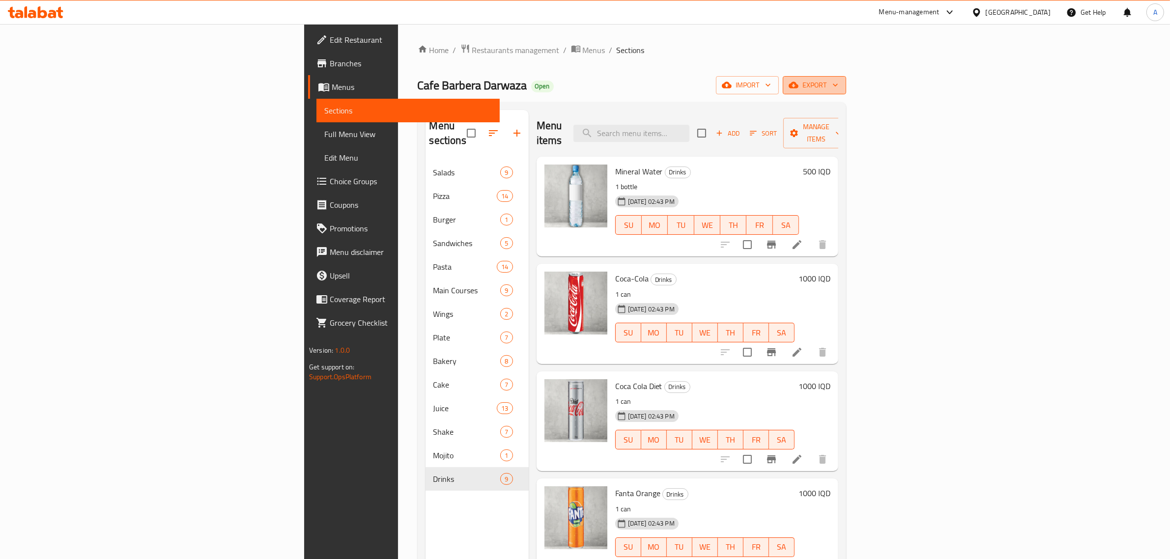
click at [840, 85] on icon "button" at bounding box center [835, 85] width 10 height 10
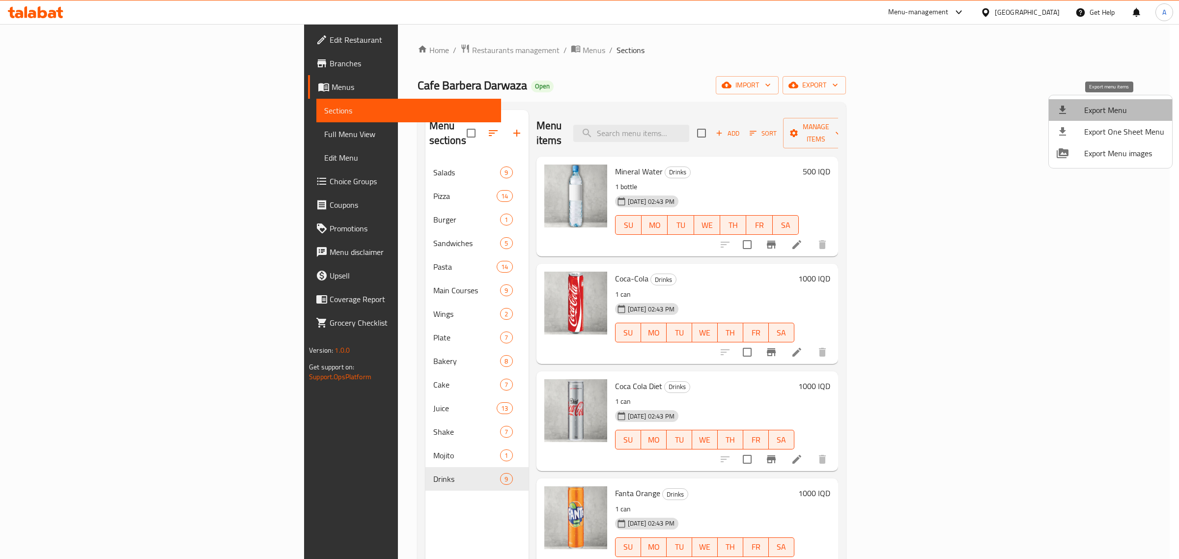
click at [1124, 104] on span "Export Menu" at bounding box center [1124, 110] width 80 height 12
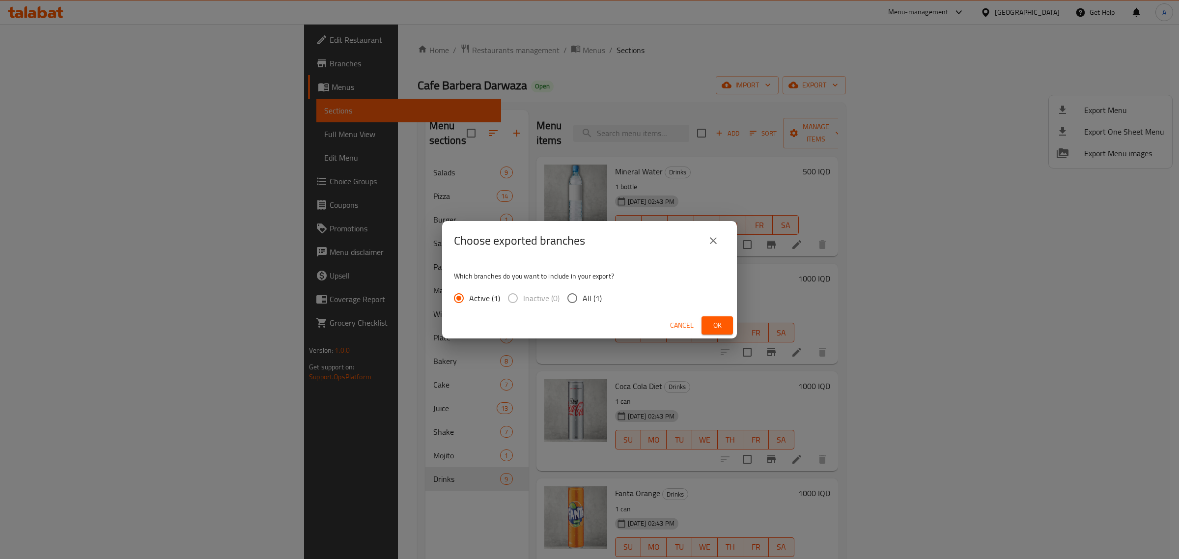
click at [715, 314] on div "Cancel Ok" at bounding box center [589, 326] width 295 height 26
click at [797, 118] on div "Choose exported branches Which branches do you want to include in your export? …" at bounding box center [589, 279] width 1179 height 559
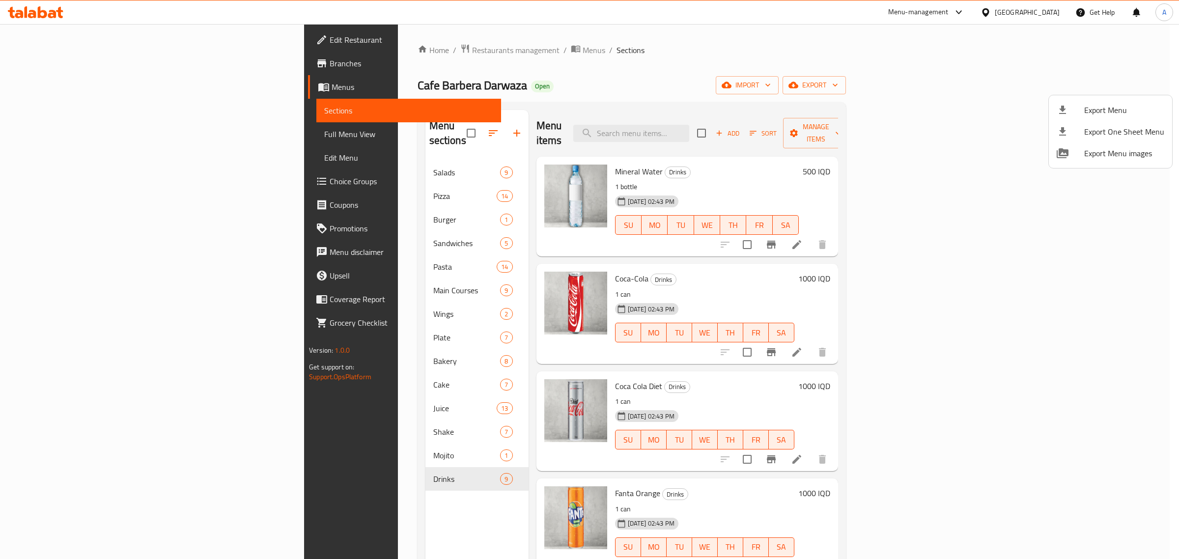
click at [63, 130] on div at bounding box center [589, 279] width 1179 height 559
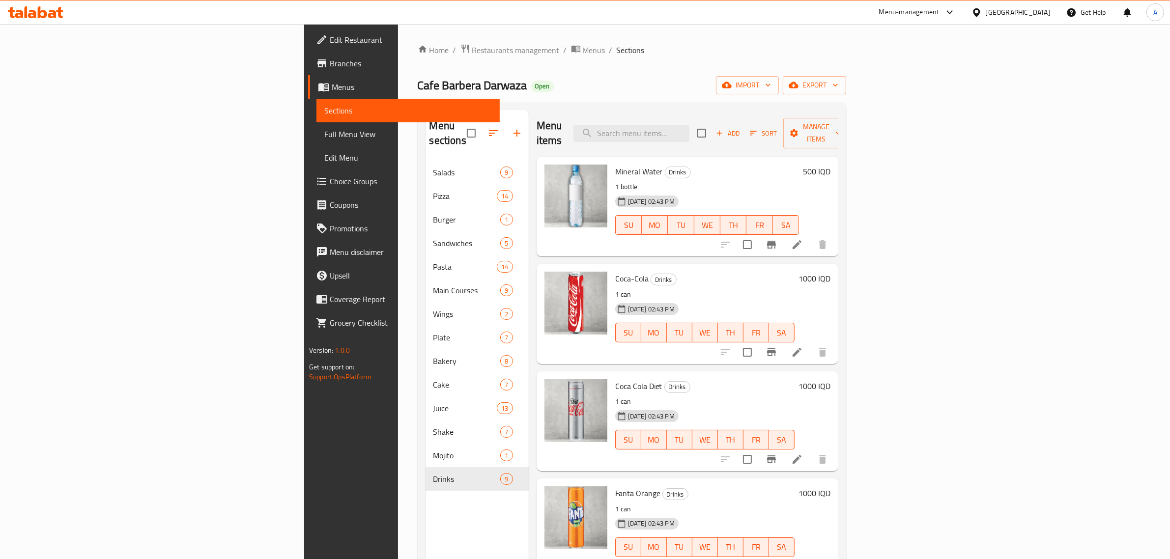
drag, startPoint x: 63, startPoint y: 131, endPoint x: 371, endPoint y: 37, distance: 322.5
click at [324, 131] on span "Full Menu View" at bounding box center [408, 134] width 168 height 12
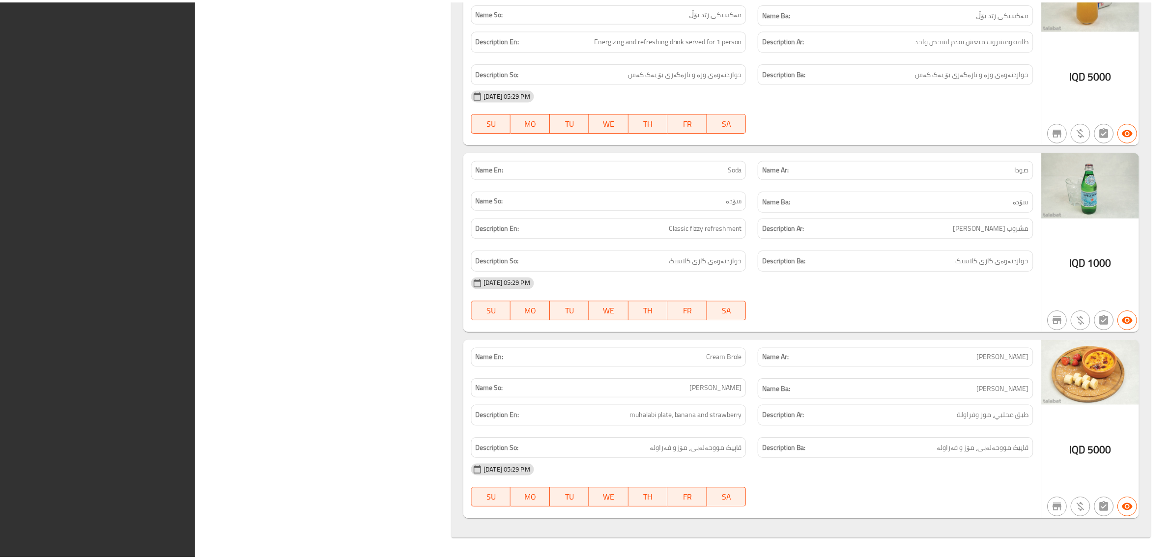
scroll to position [20746, 0]
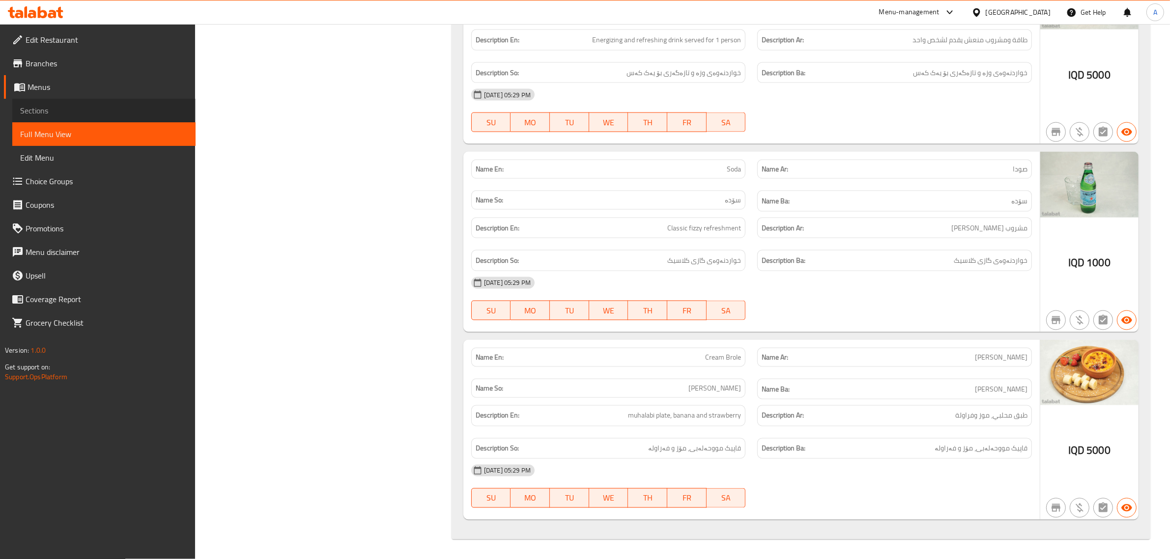
click at [32, 106] on span "Sections" at bounding box center [104, 111] width 168 height 12
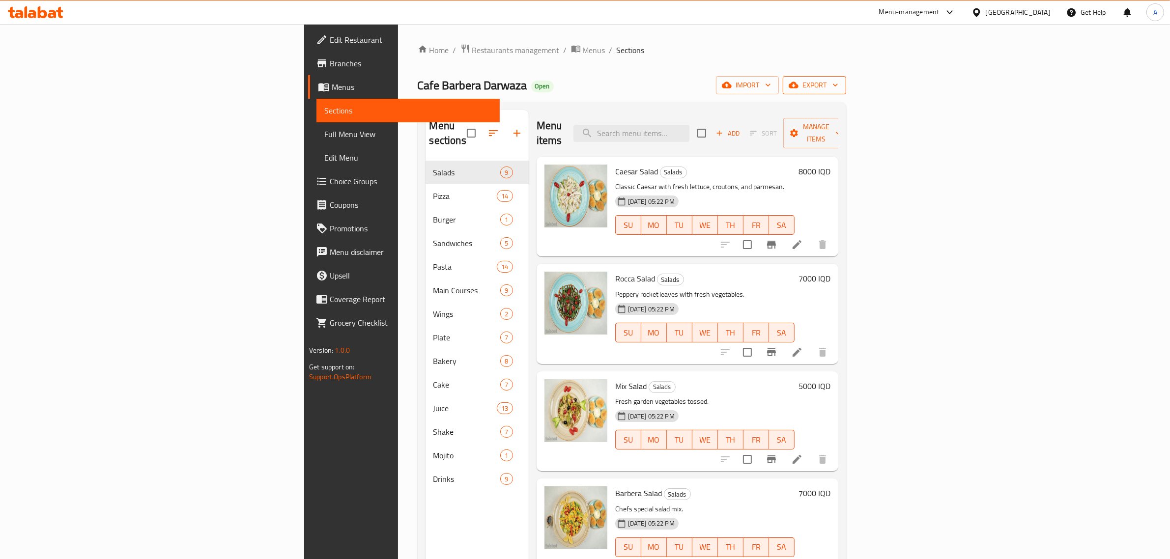
click at [838, 82] on span "export" at bounding box center [815, 85] width 48 height 12
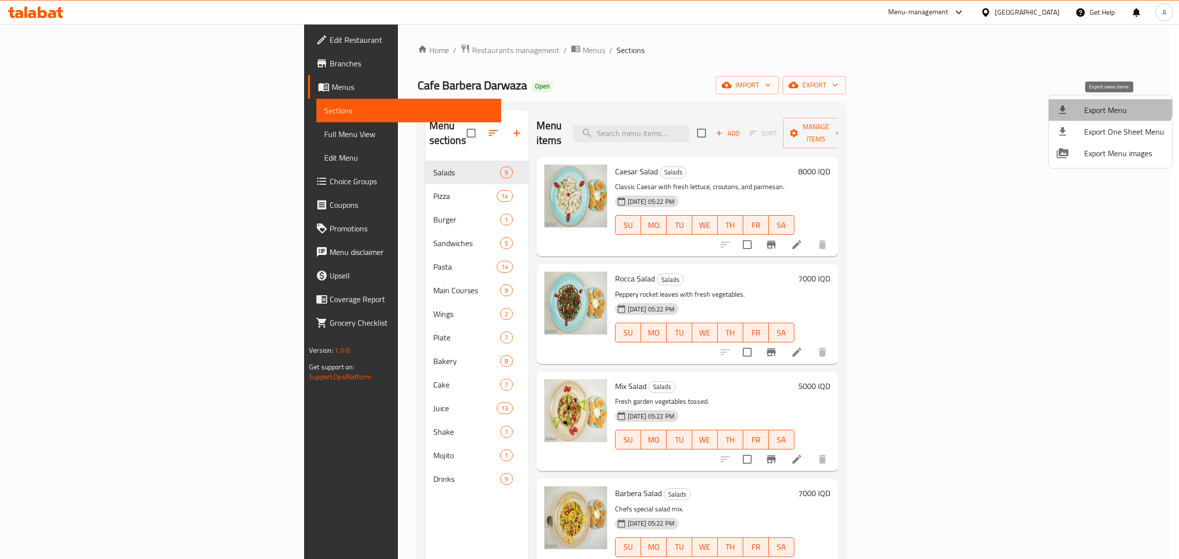
click at [1109, 104] on span "Export Menu" at bounding box center [1124, 110] width 80 height 12
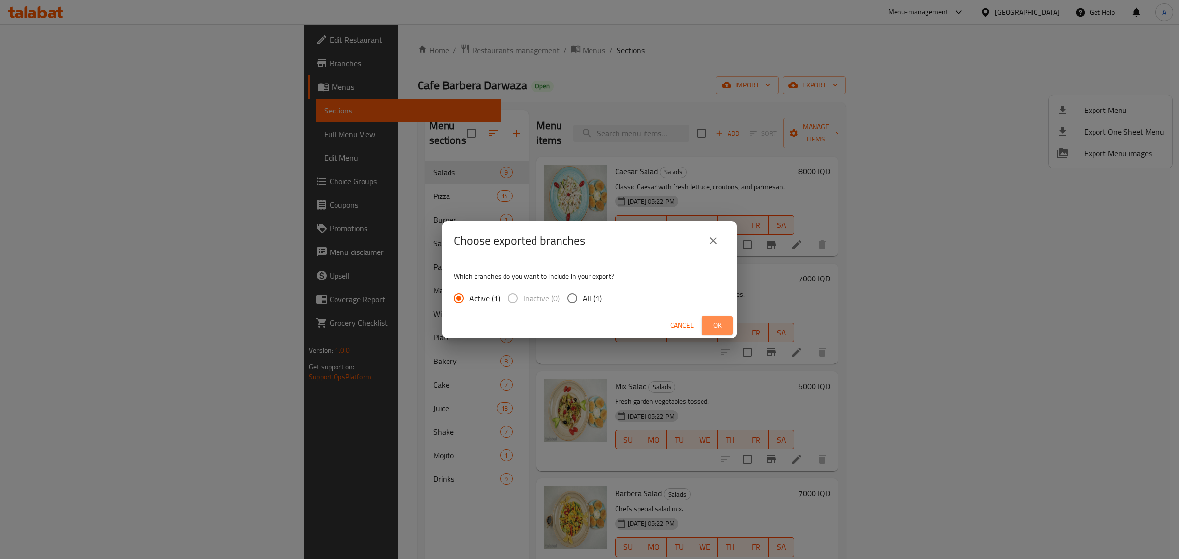
click at [708, 320] on button "Ok" at bounding box center [717, 325] width 31 height 18
